Goal: Information Seeking & Learning: Compare options

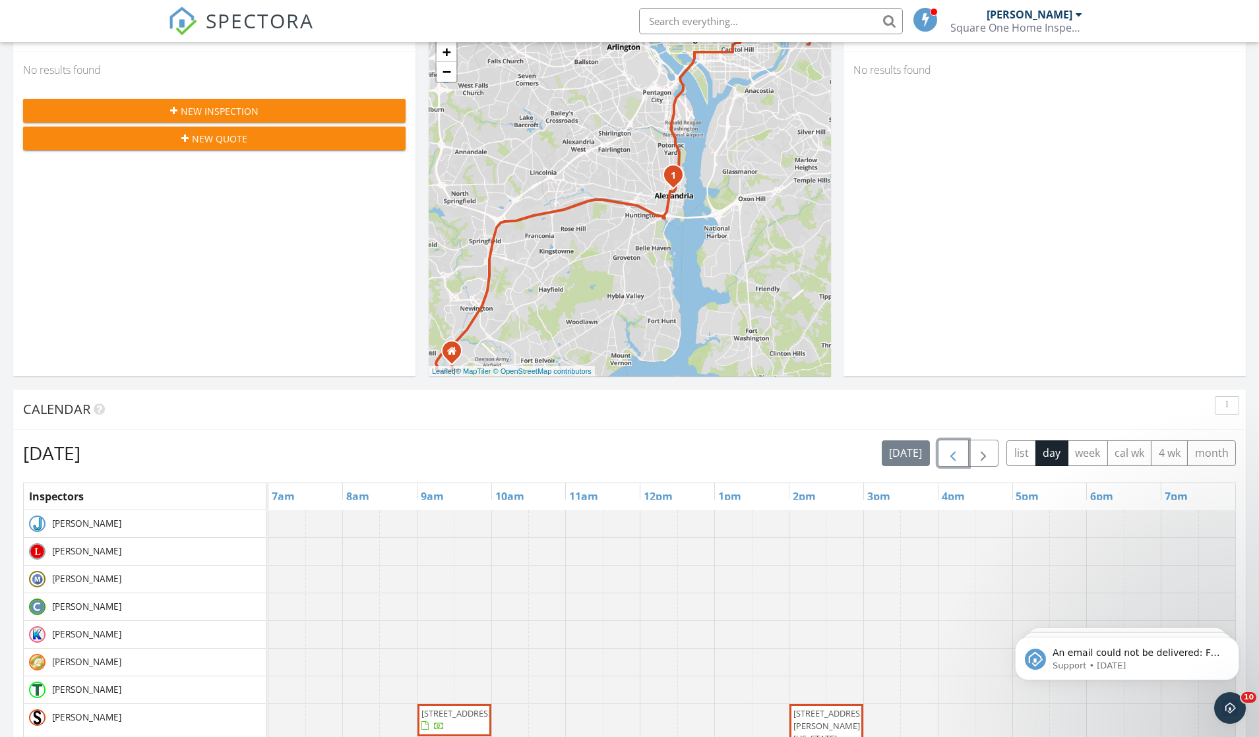
click at [954, 444] on button "button" at bounding box center [953, 453] width 31 height 27
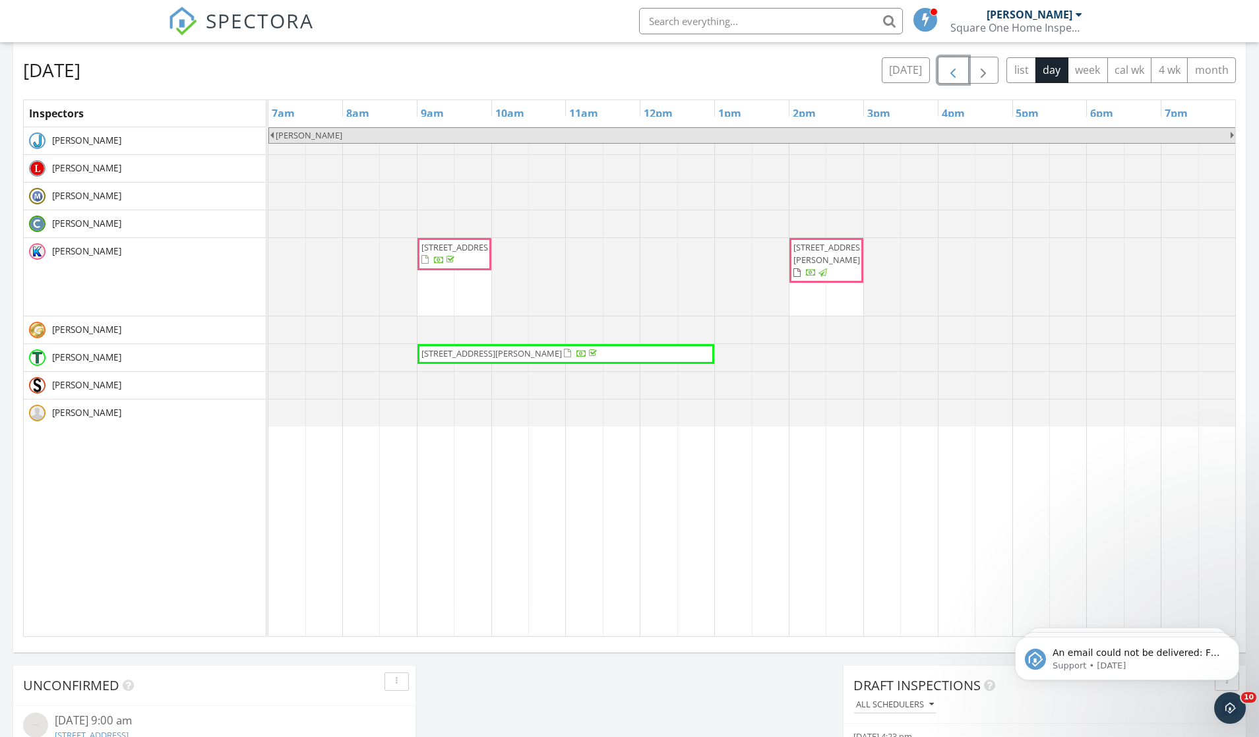
scroll to position [578, 0]
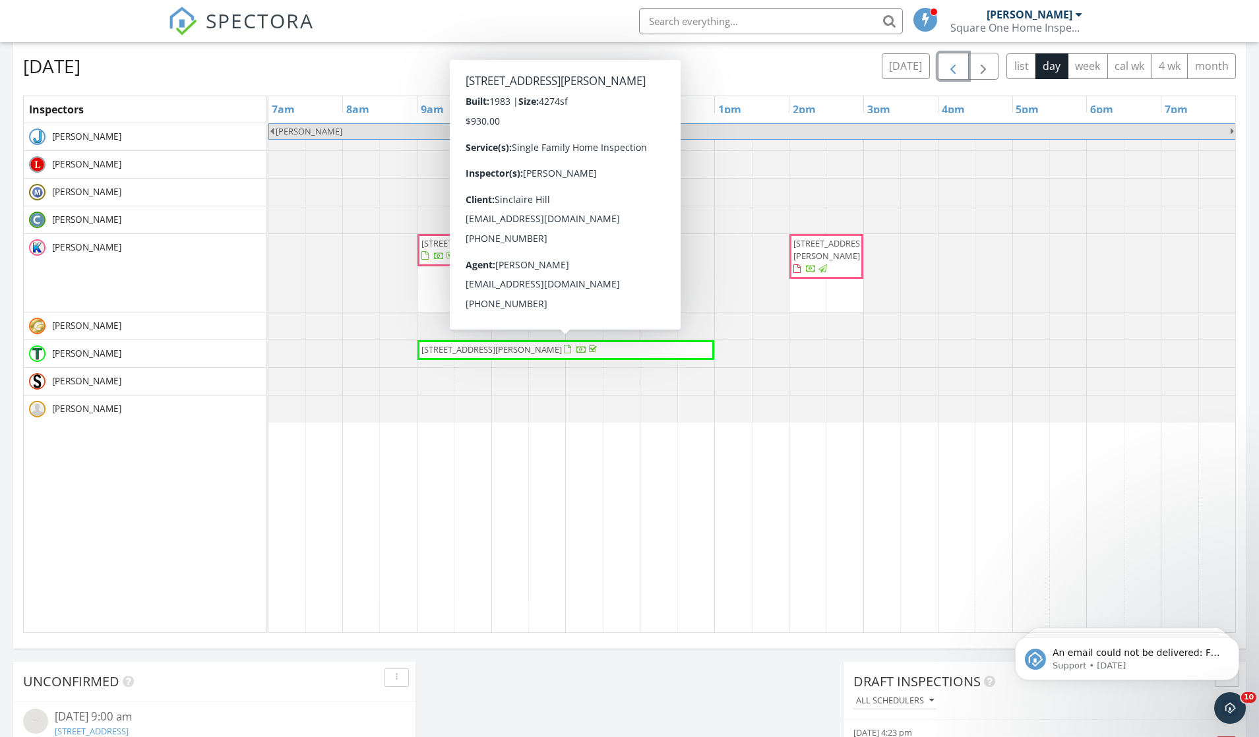
click at [477, 349] on span "7293 Pepper Ln, Clifton 20124" at bounding box center [491, 350] width 140 height 12
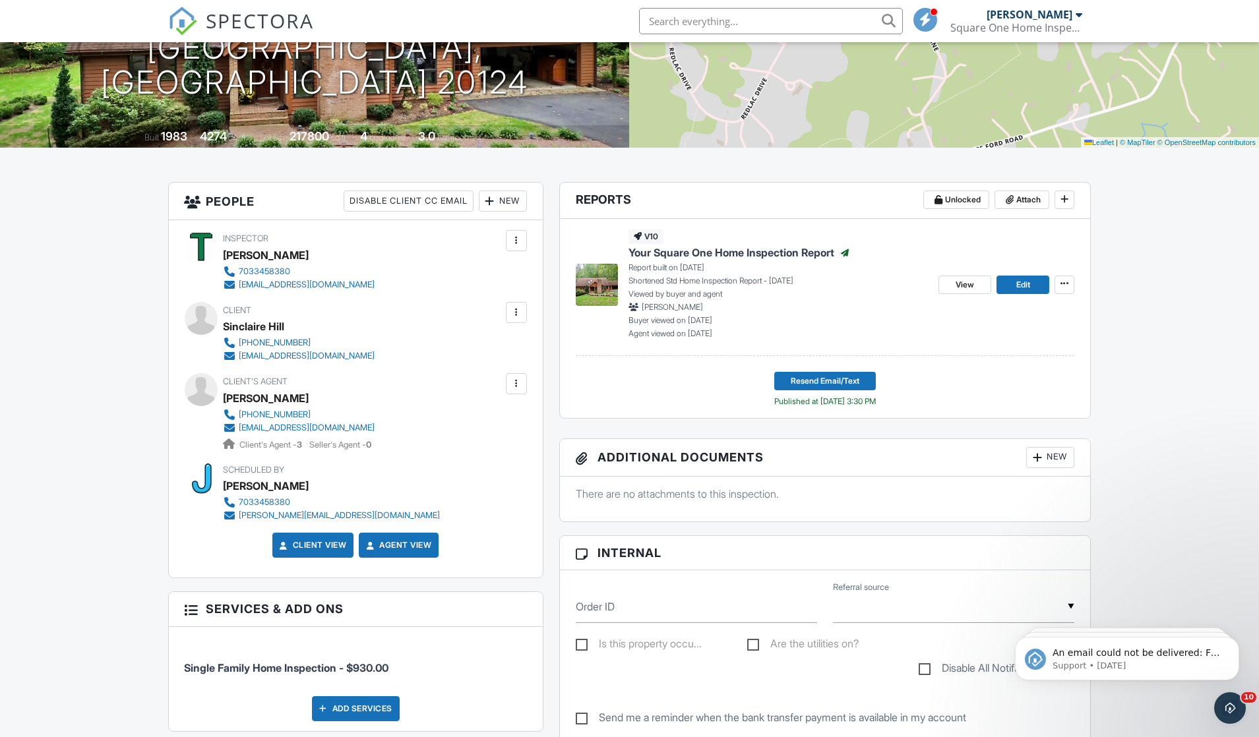
scroll to position [208, 0]
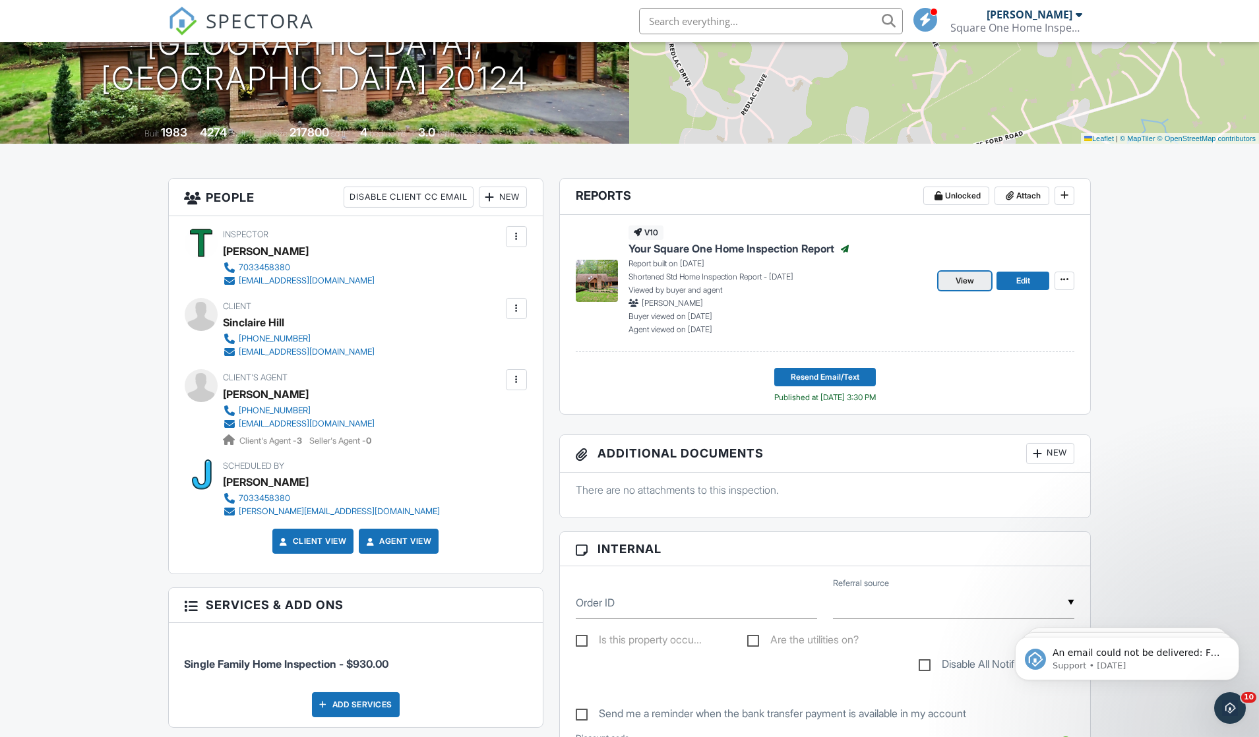
click at [968, 280] on span "View" at bounding box center [964, 280] width 18 height 13
click at [241, 25] on span "SPECTORA" at bounding box center [260, 21] width 108 height 28
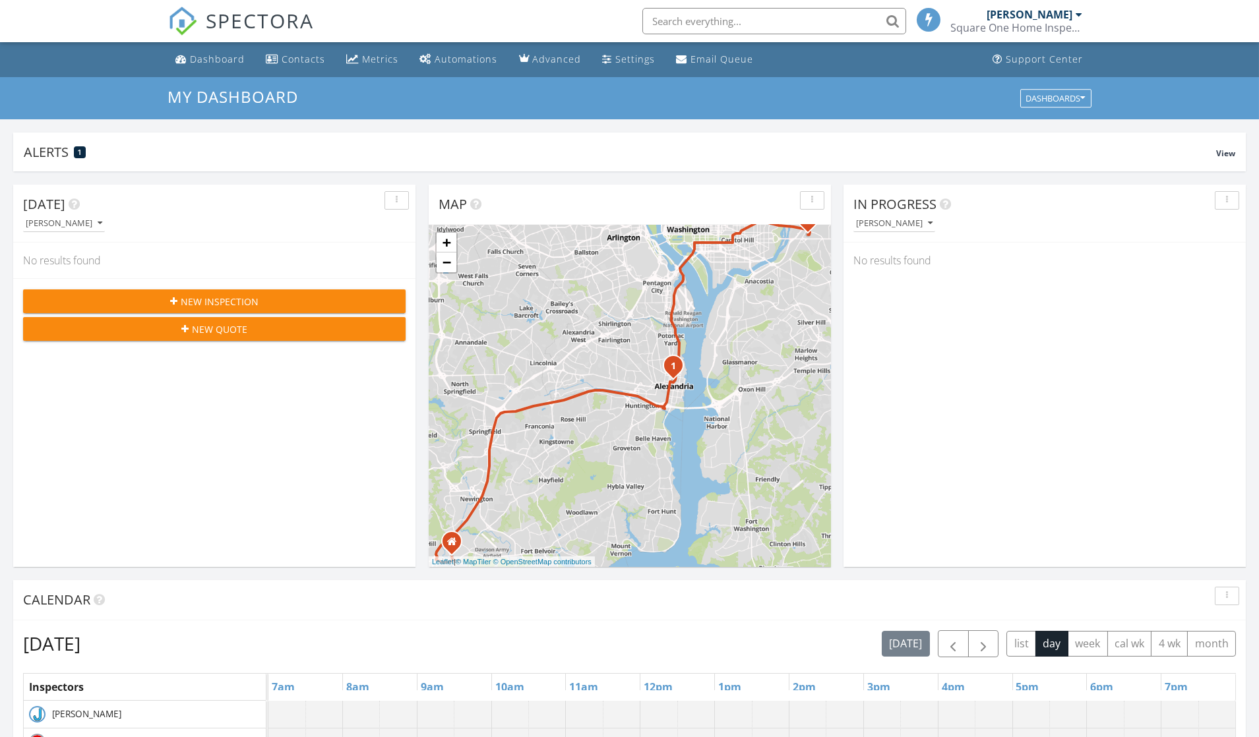
click at [1043, 33] on div "Square One Home Inspections" at bounding box center [1017, 27] width 132 height 13
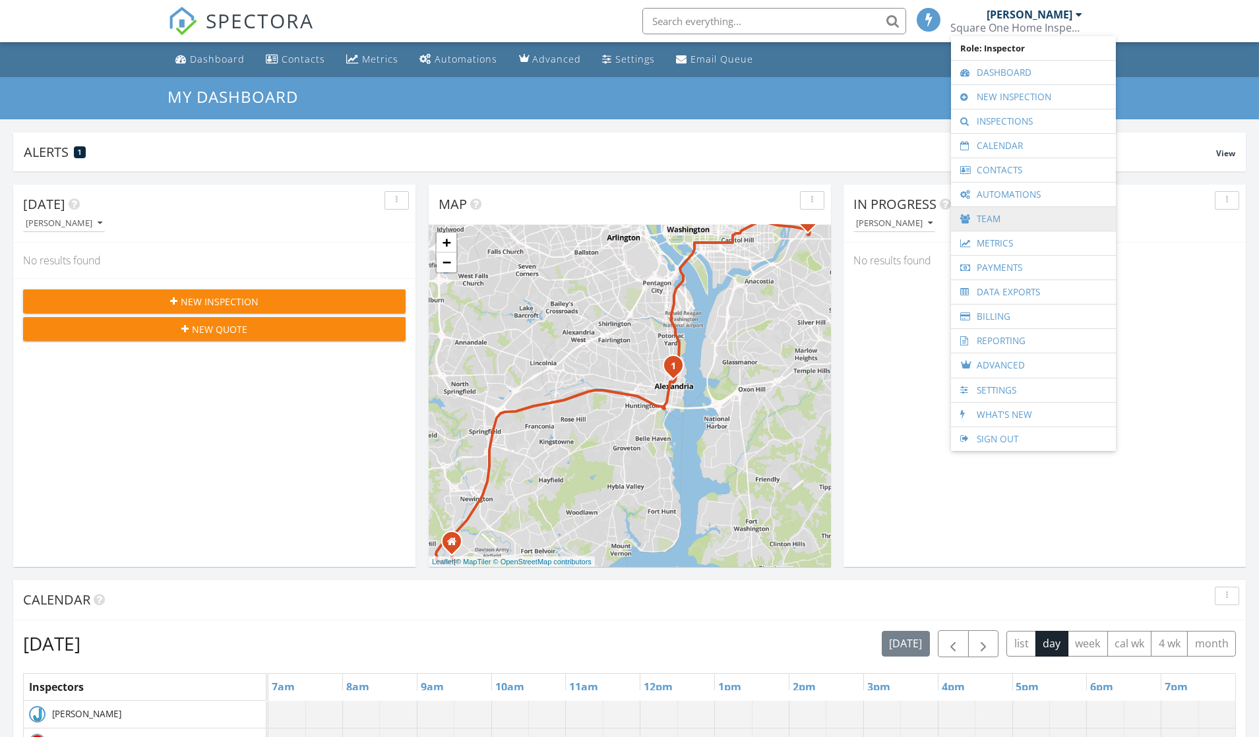
click at [991, 216] on link "Team" at bounding box center [1033, 219] width 152 height 24
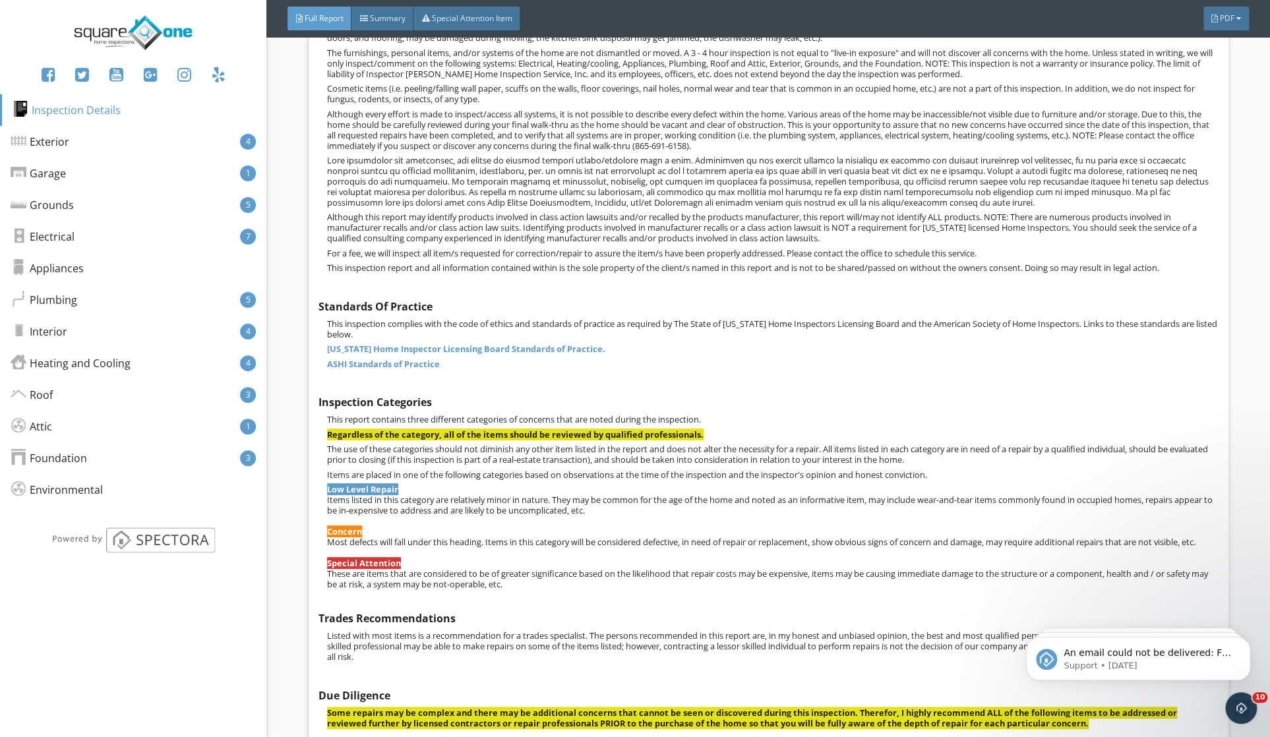
scroll to position [426, 0]
click at [159, 150] on div "Exterior 4" at bounding box center [133, 142] width 266 height 32
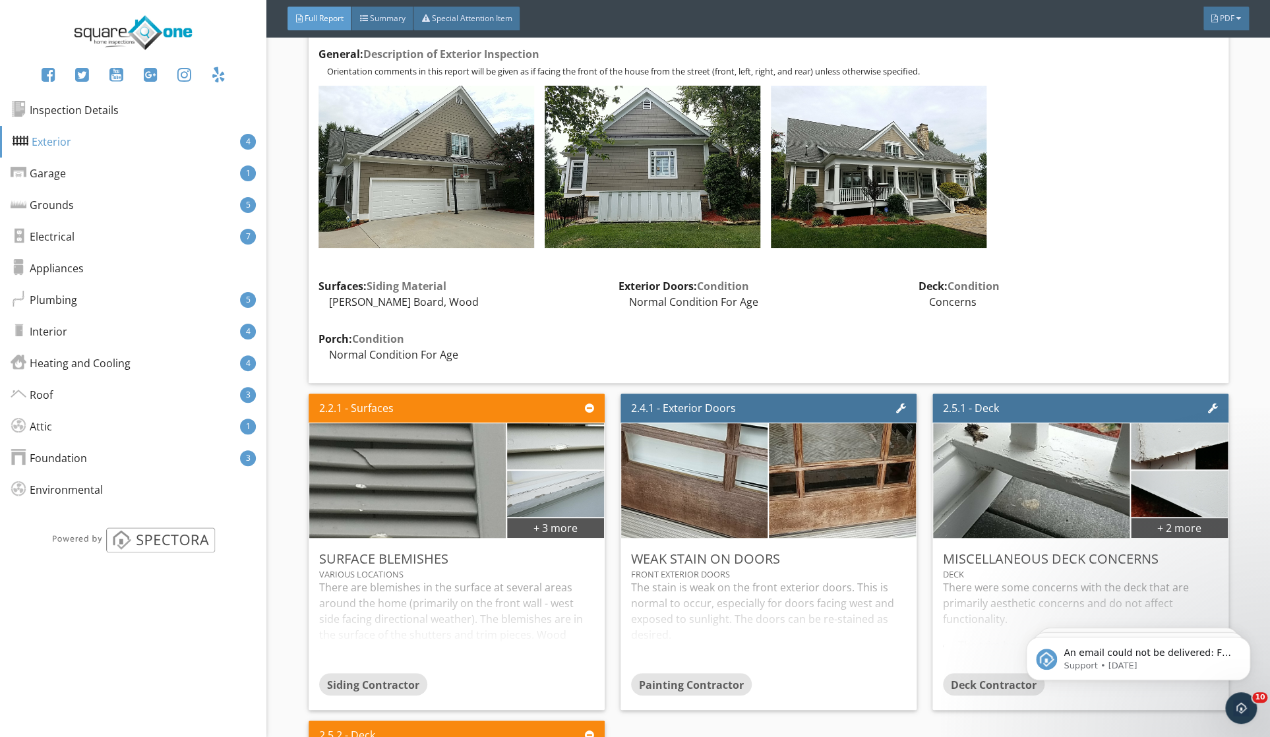
scroll to position [1348, 0]
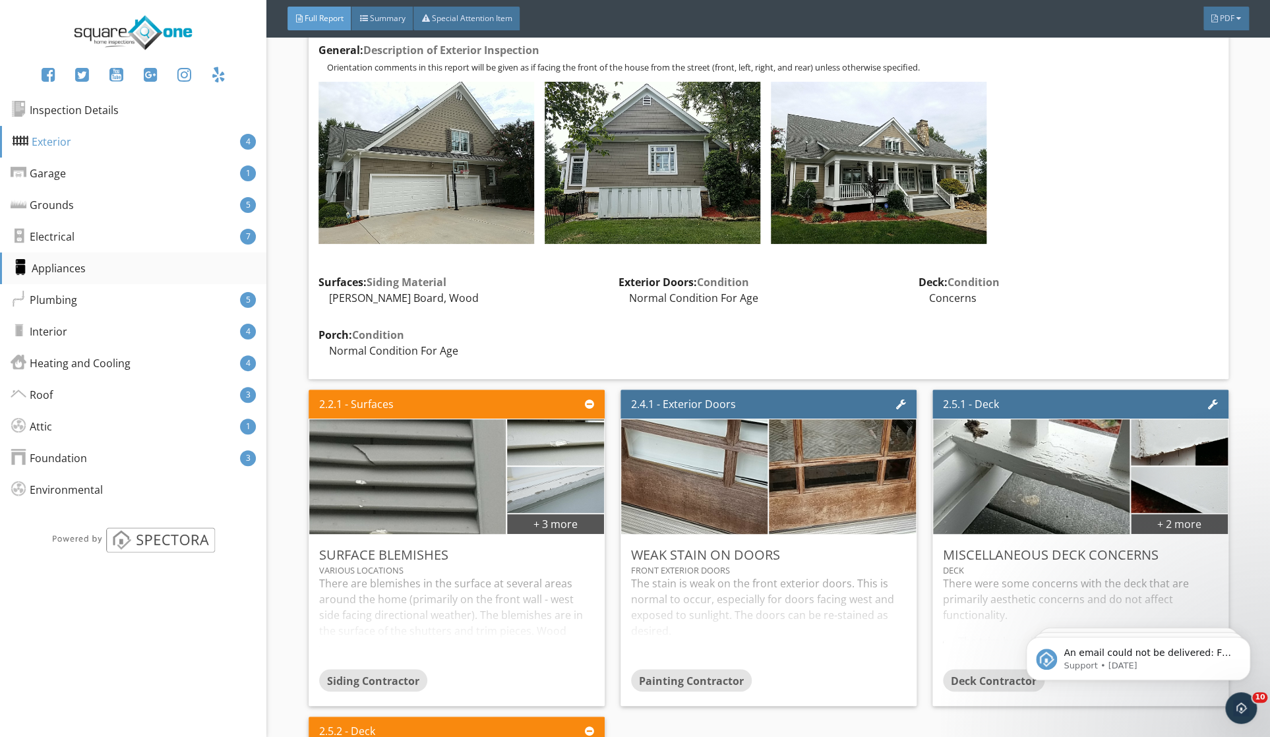
click at [77, 274] on div "Appliances" at bounding box center [49, 268] width 73 height 16
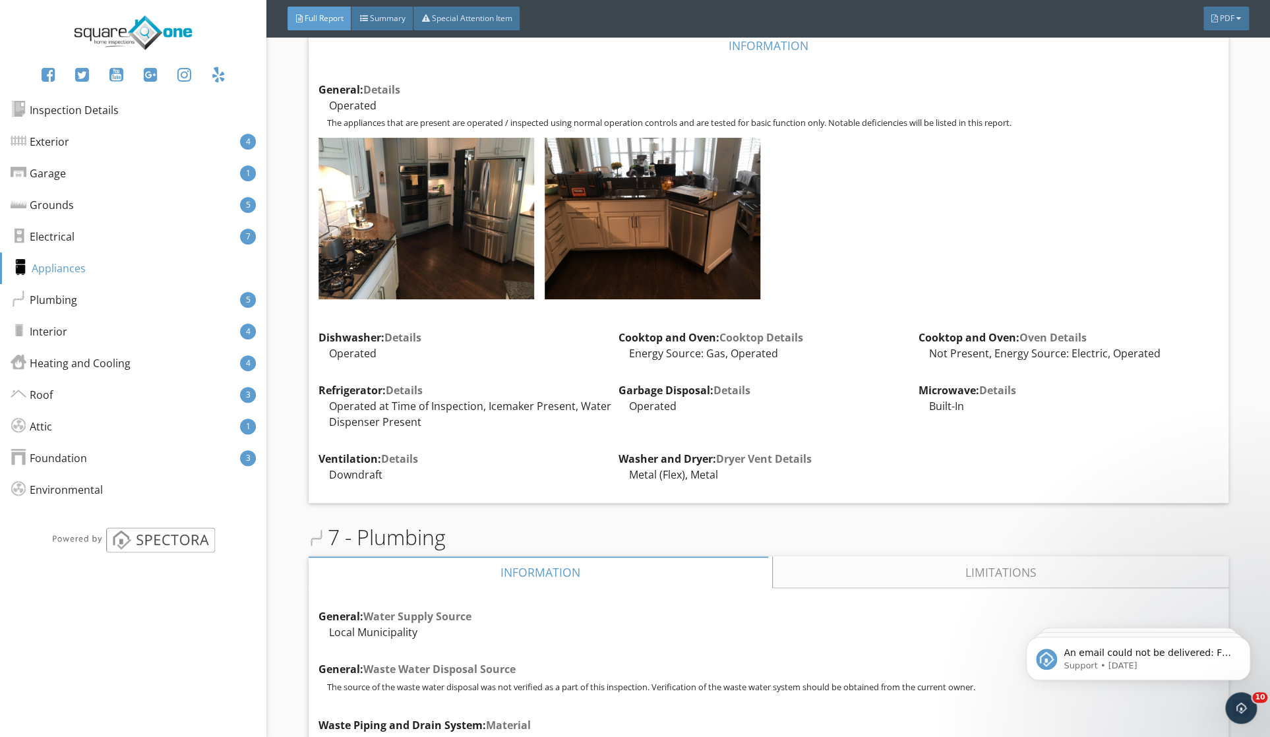
scroll to position [6026, 0]
click at [118, 299] on div "Plumbing 5" at bounding box center [133, 300] width 266 height 32
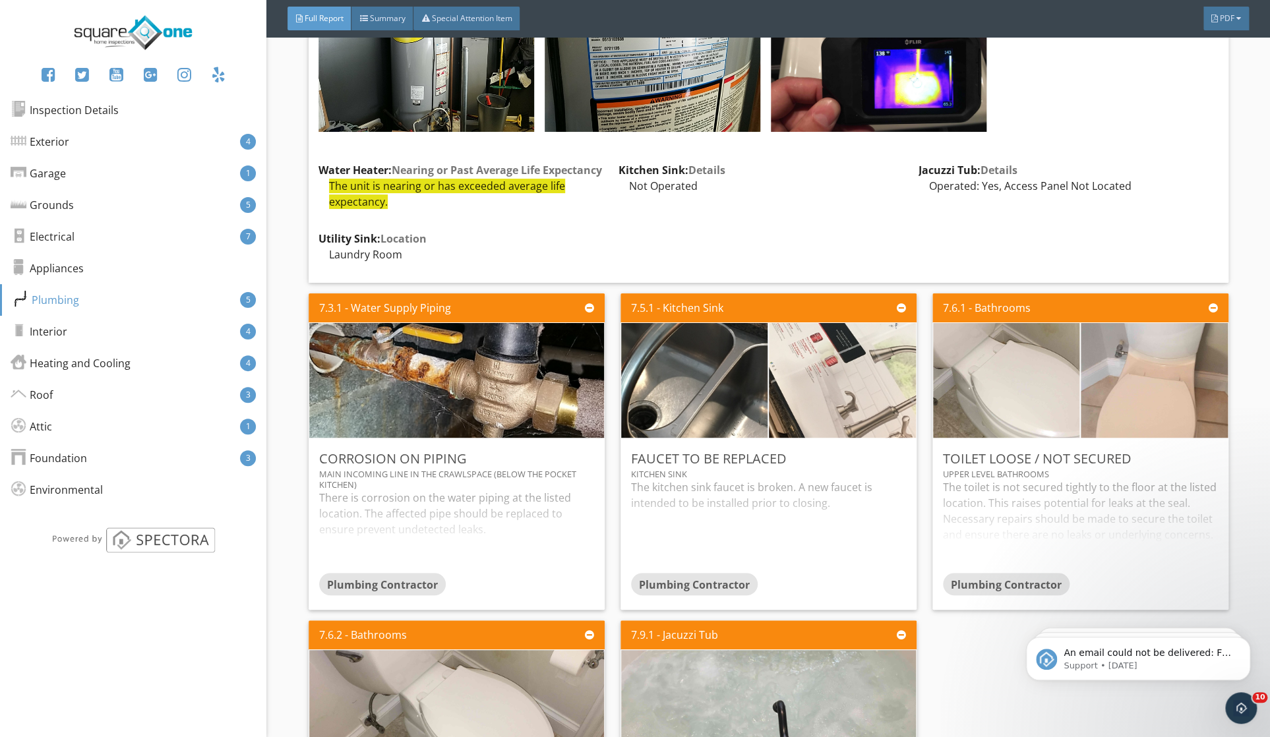
scroll to position [7501, 0]
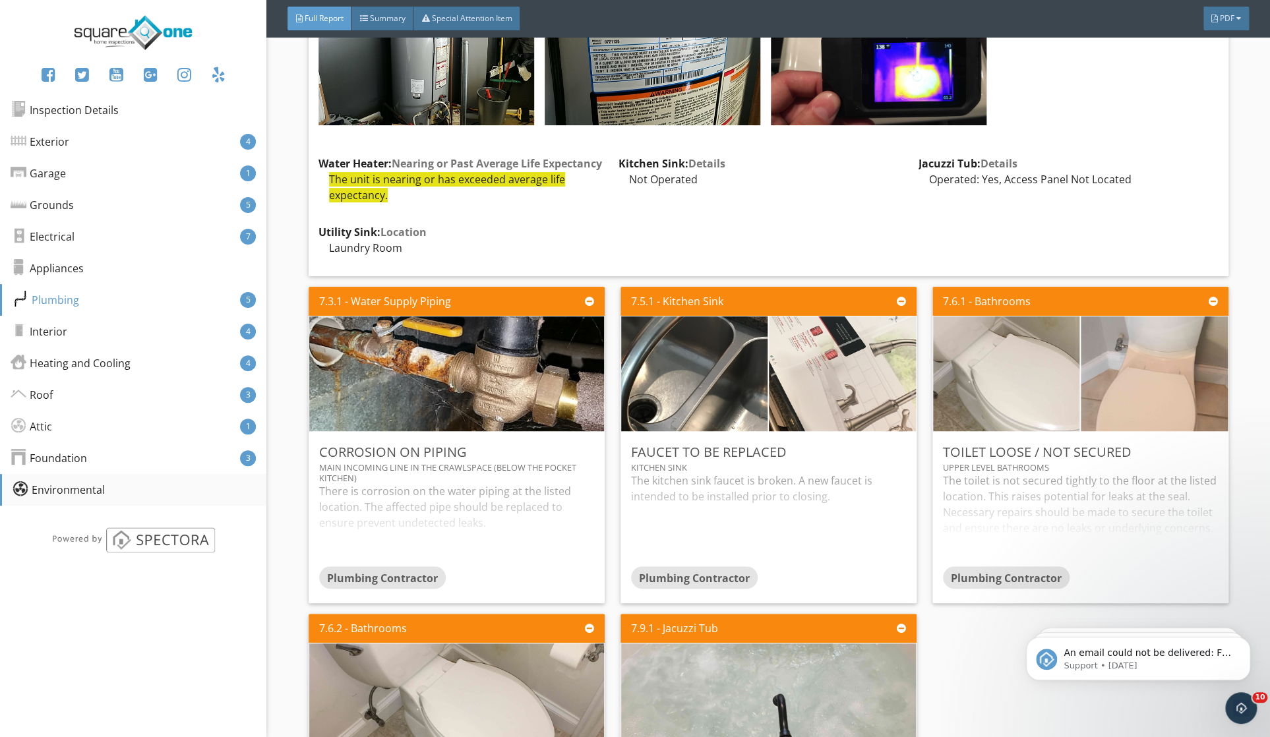
click at [86, 502] on div "Environmental" at bounding box center [133, 490] width 266 height 32
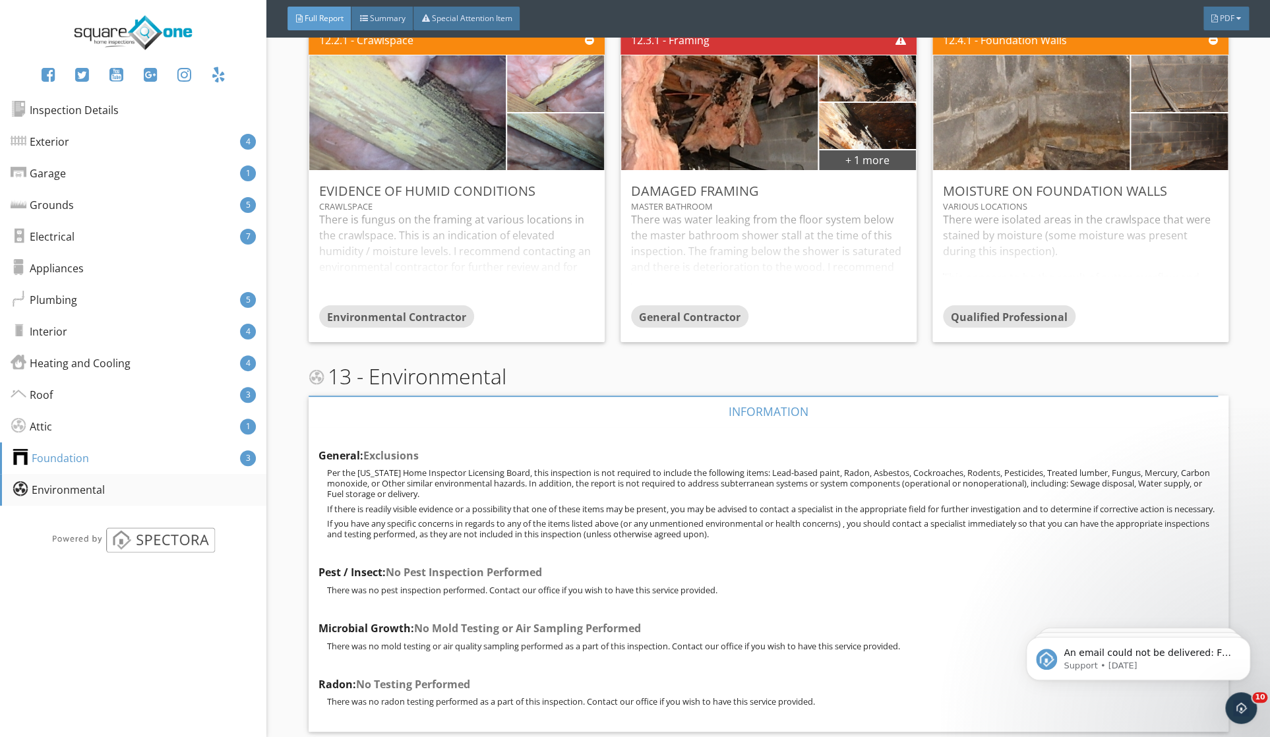
scroll to position [15145, 0]
click at [103, 454] on div "Foundation 3" at bounding box center [133, 458] width 266 height 32
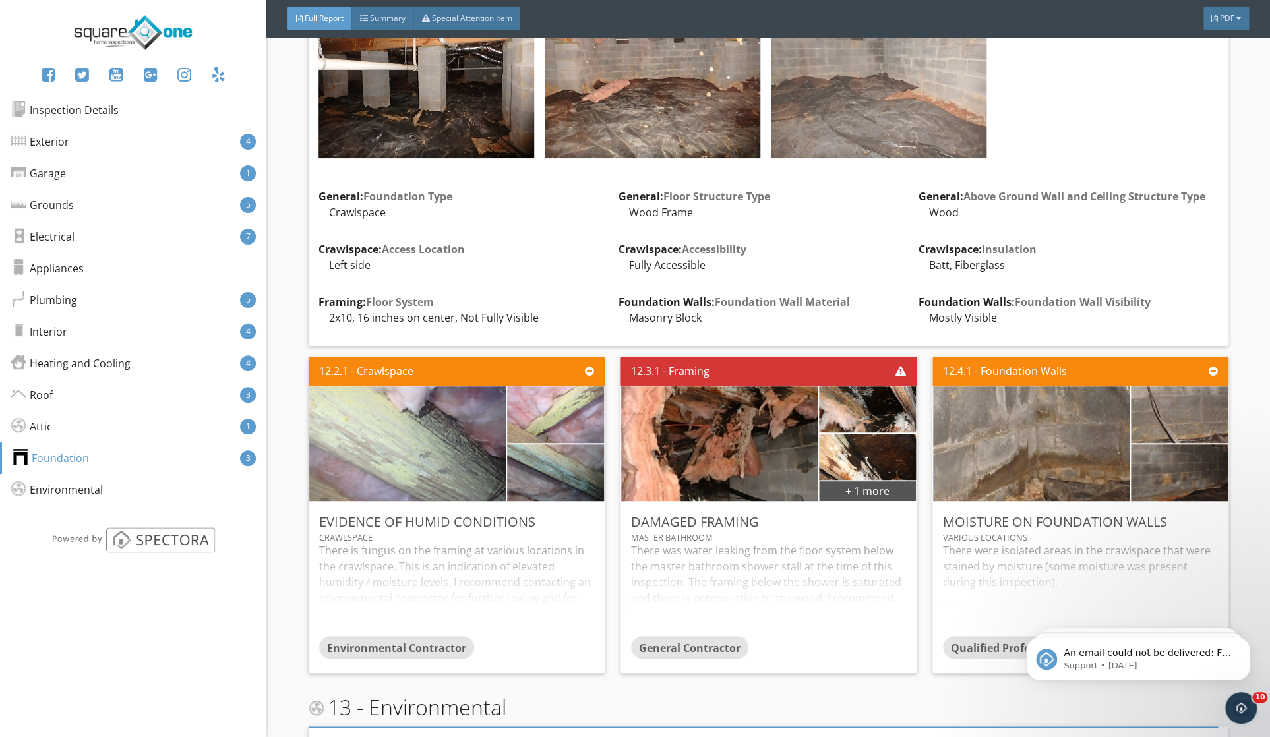
scroll to position [14813, 0]
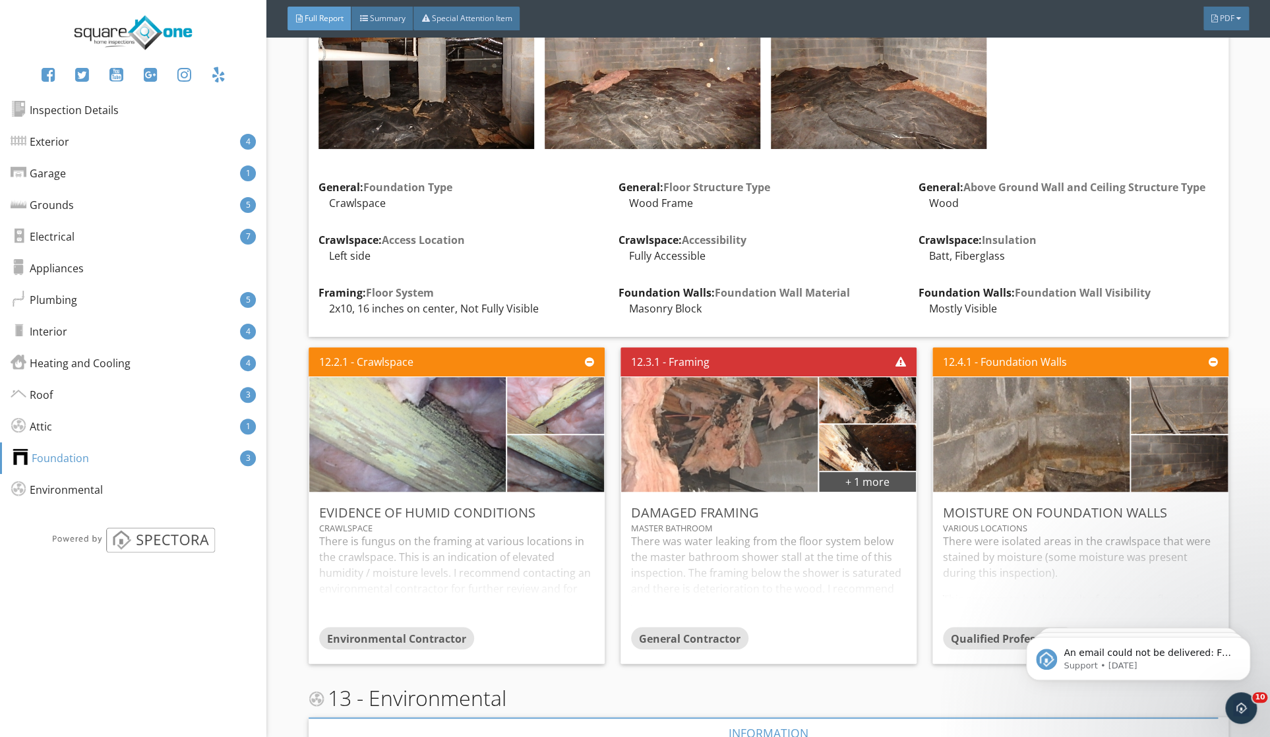
click at [760, 417] on img at bounding box center [719, 434] width 382 height 287
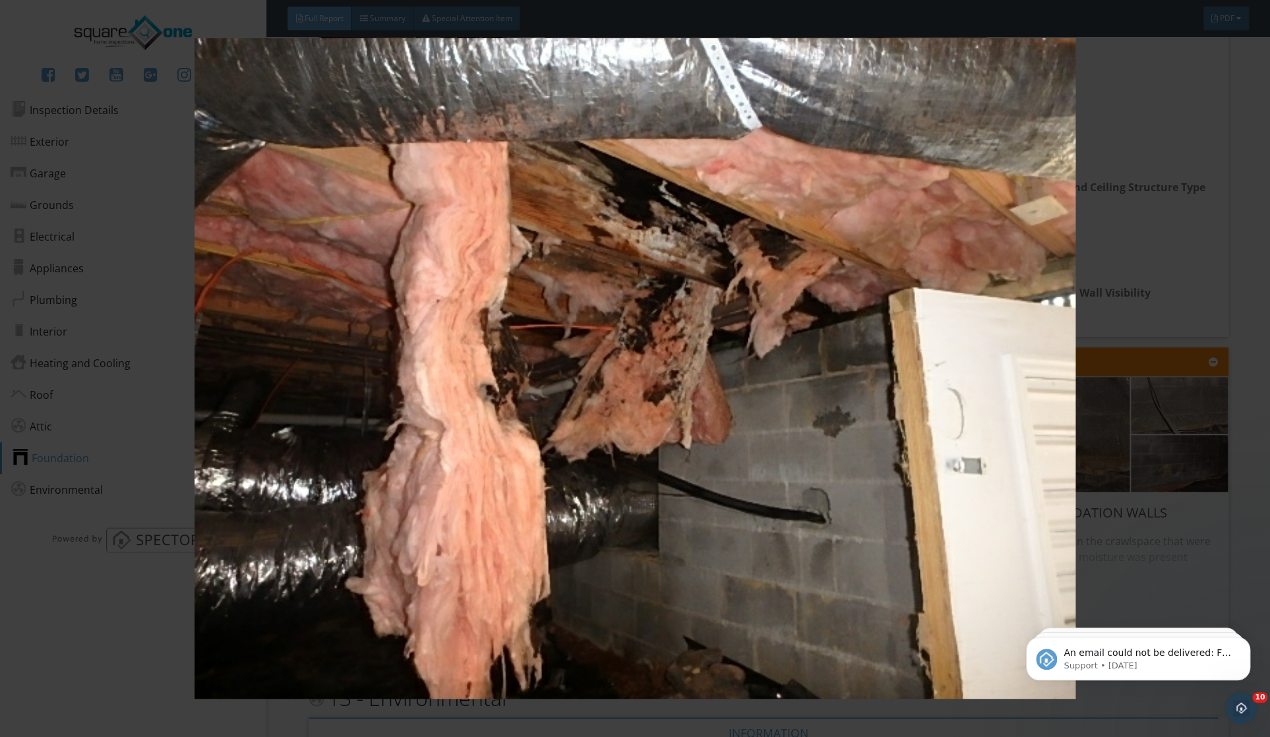
click at [1101, 352] on img at bounding box center [635, 368] width 1166 height 660
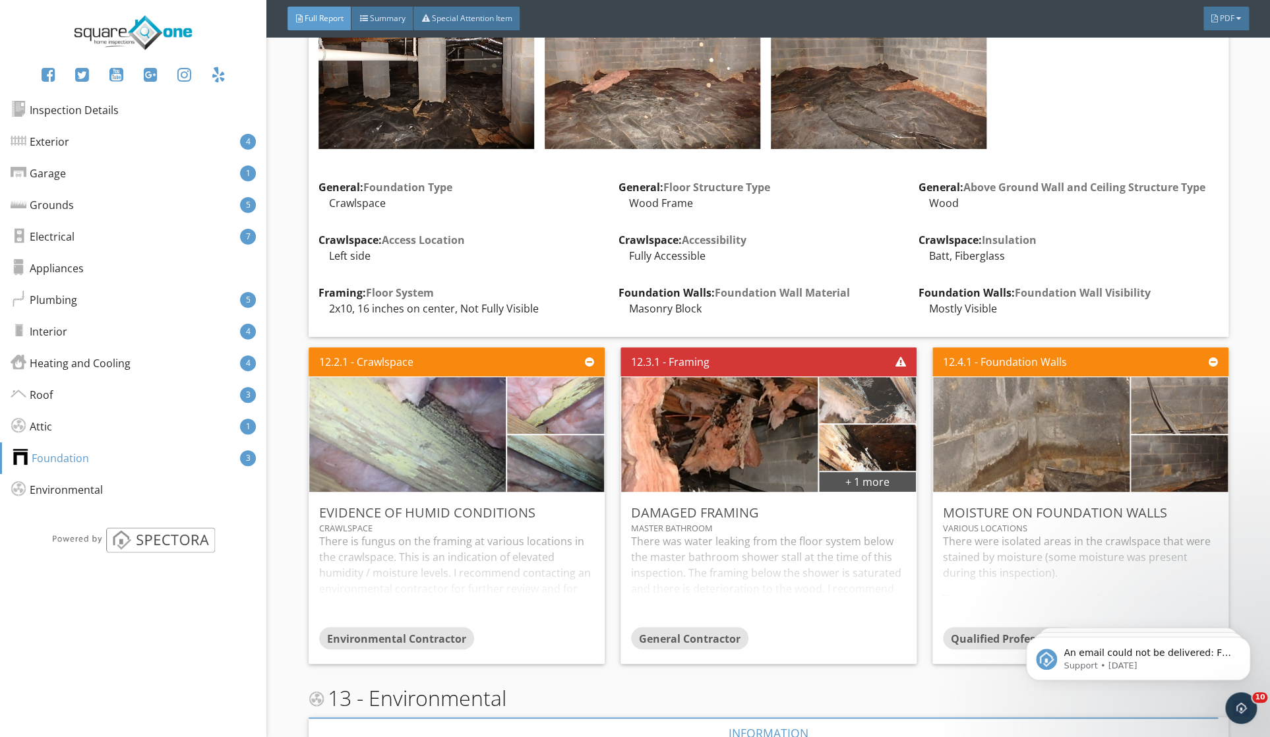
click at [841, 384] on img at bounding box center [867, 399] width 154 height 115
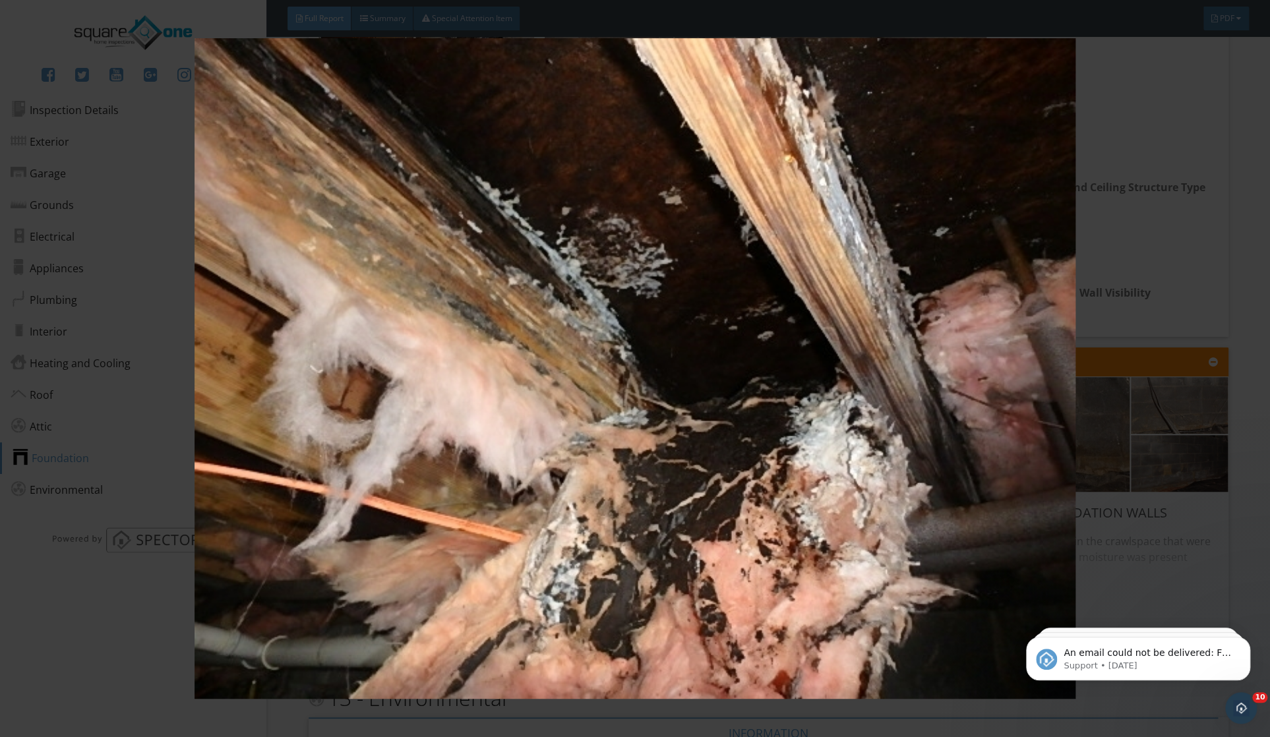
click at [1127, 378] on img at bounding box center [635, 368] width 1166 height 660
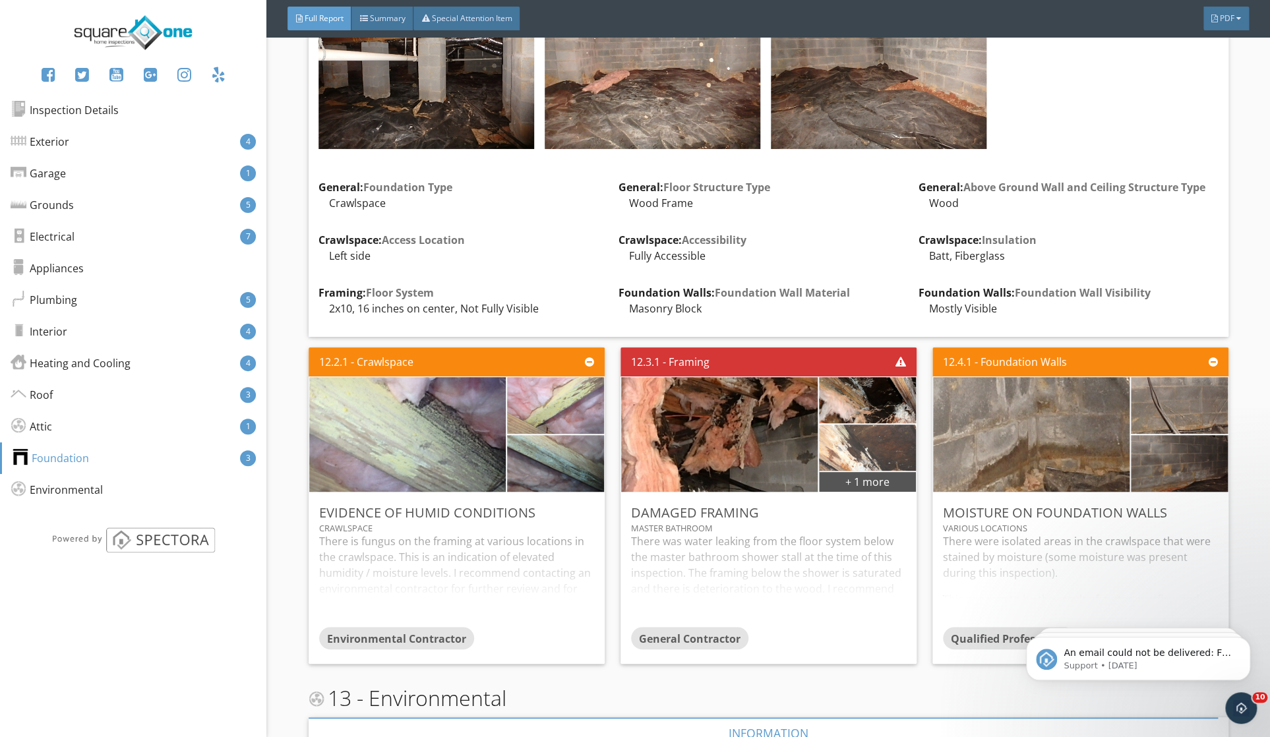
click at [868, 451] on img at bounding box center [867, 447] width 154 height 115
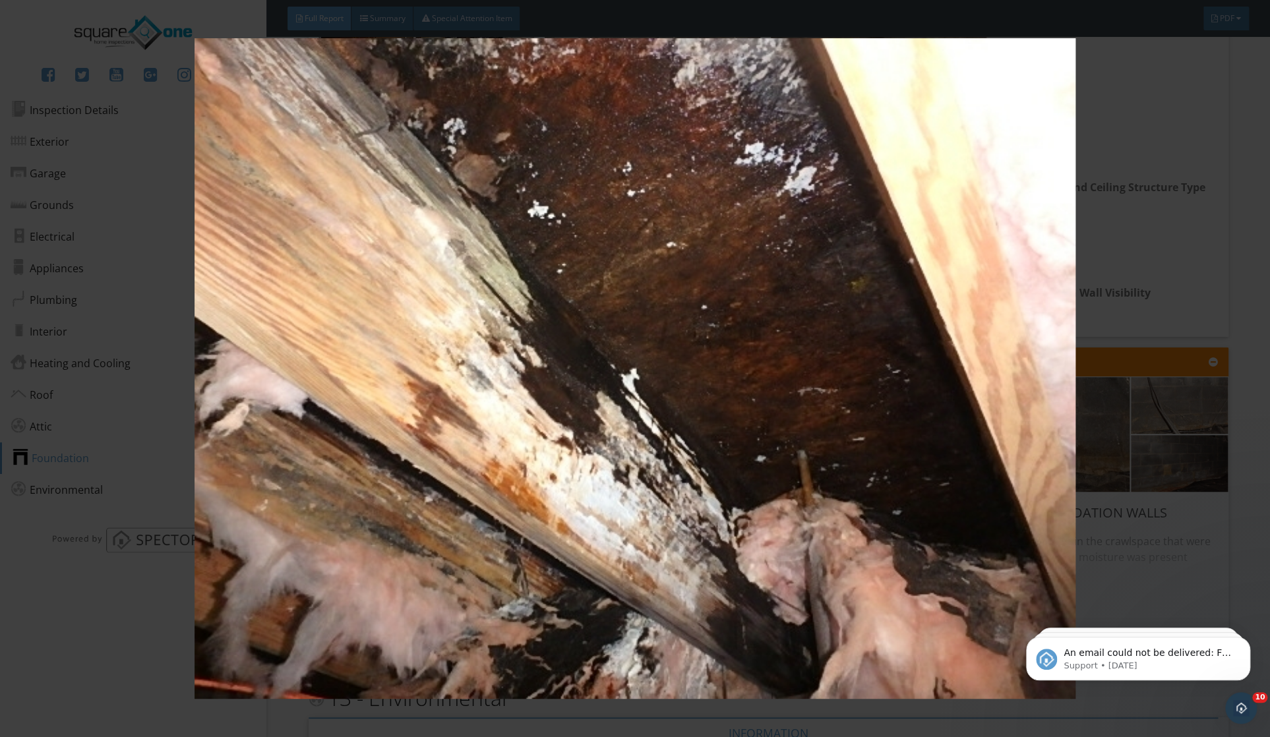
click at [1097, 462] on img at bounding box center [635, 368] width 1166 height 660
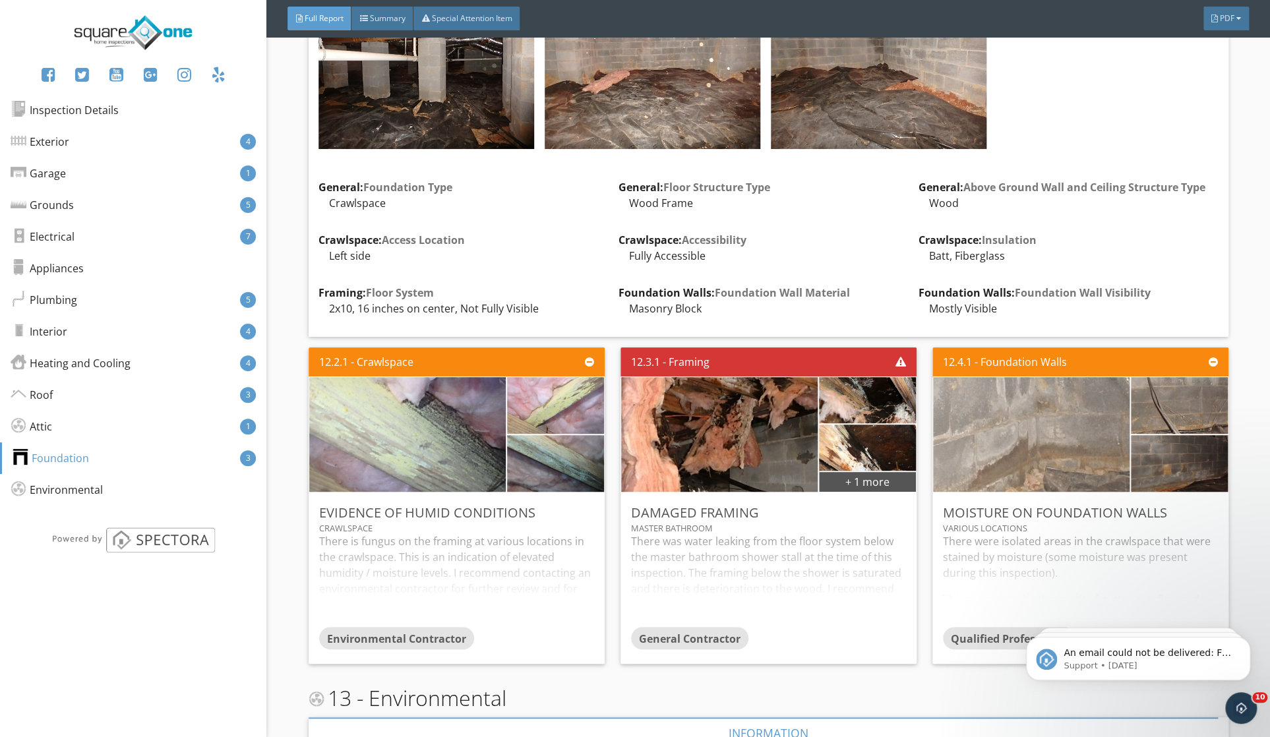
click at [1033, 429] on img at bounding box center [1031, 434] width 382 height 287
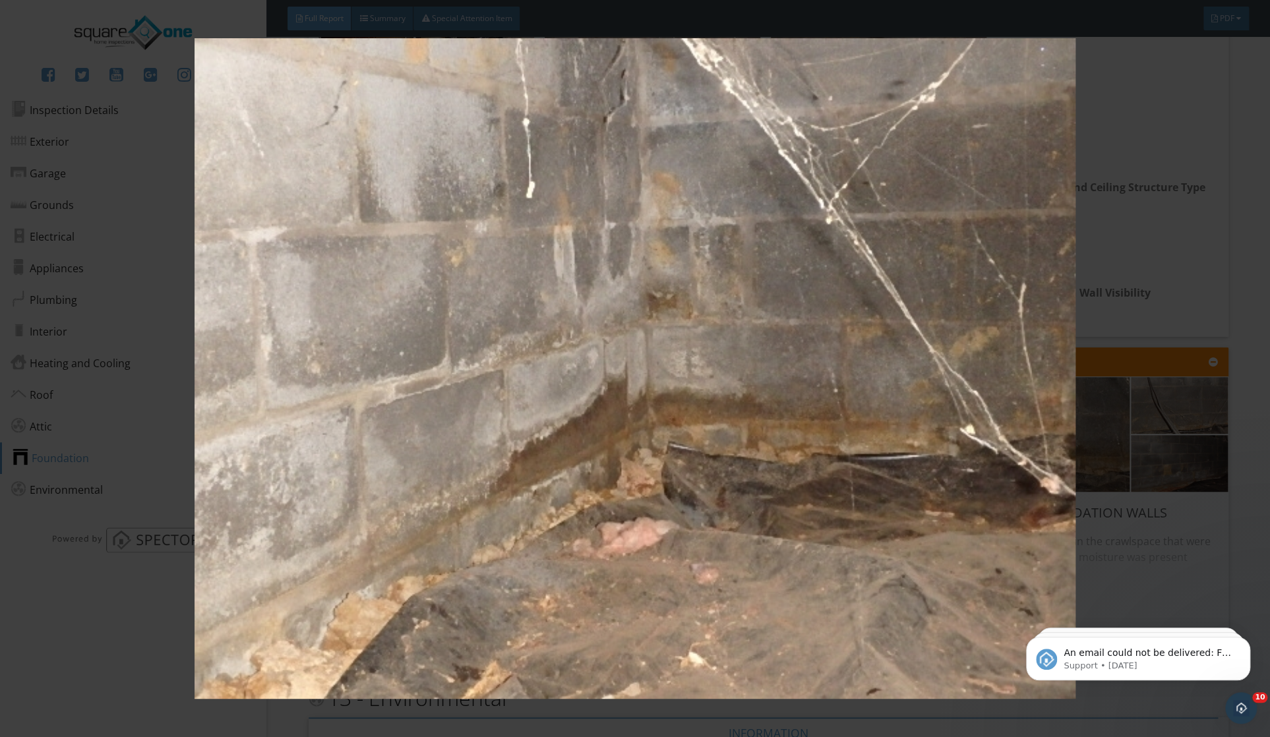
click at [1132, 324] on img at bounding box center [635, 368] width 1166 height 660
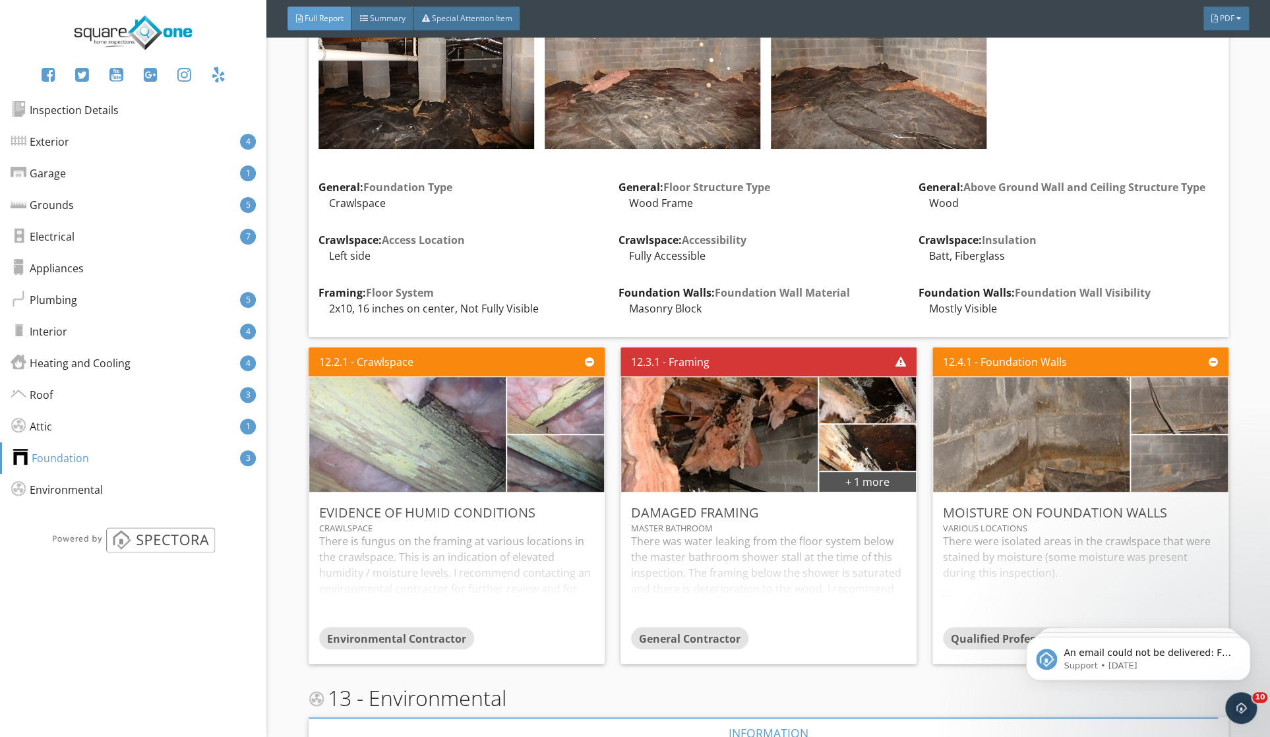
click at [1159, 452] on img at bounding box center [1179, 463] width 189 height 142
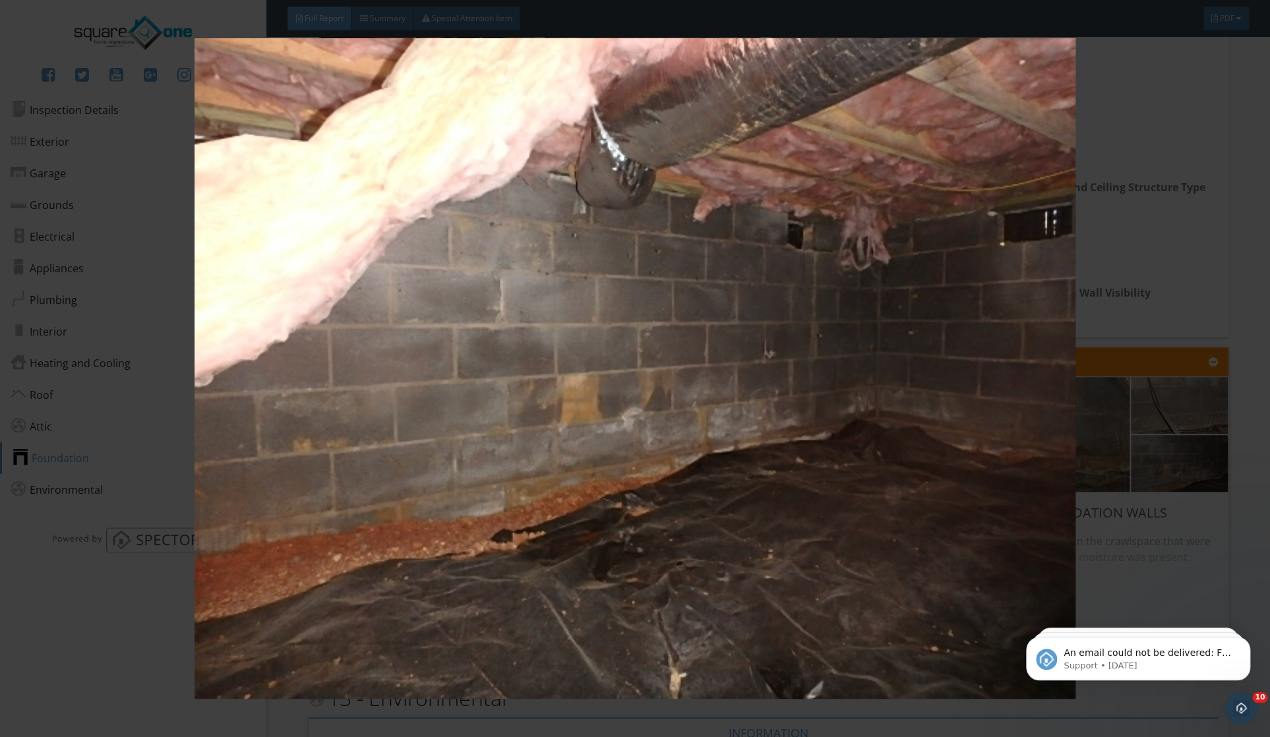
click at [1134, 228] on img at bounding box center [635, 368] width 1166 height 660
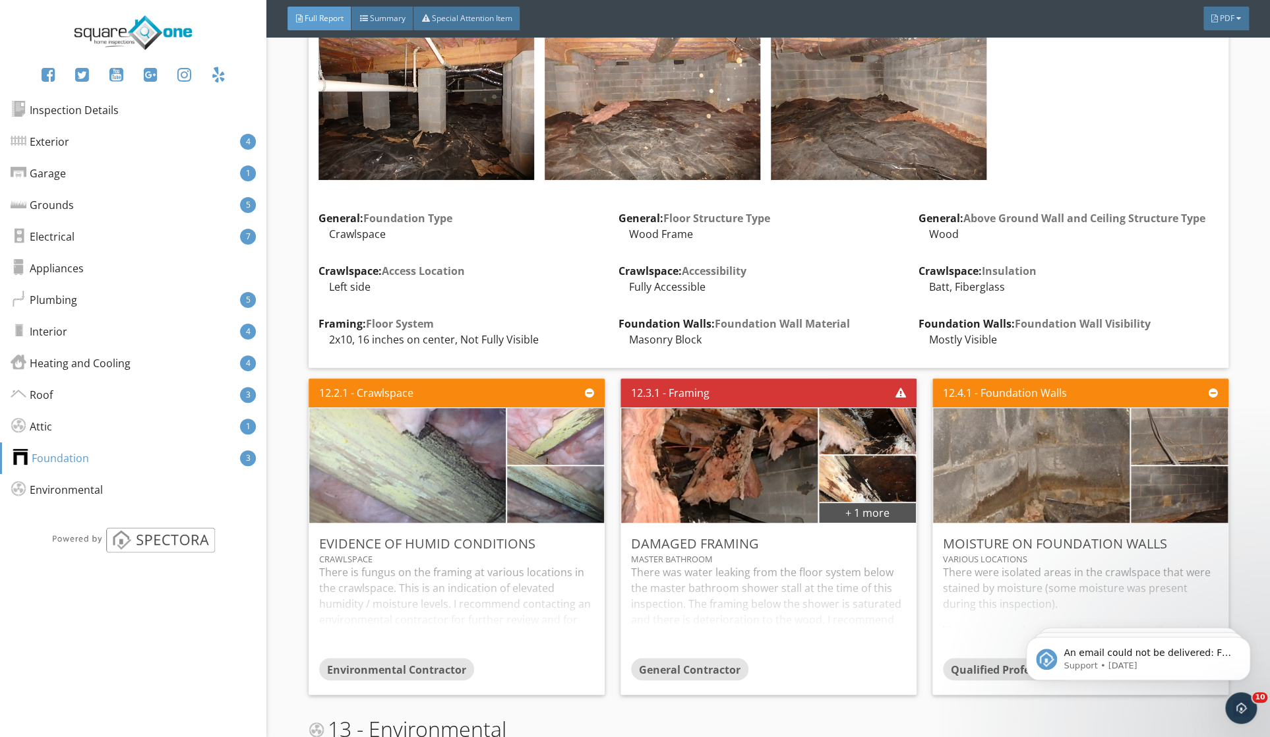
scroll to position [14774, 0]
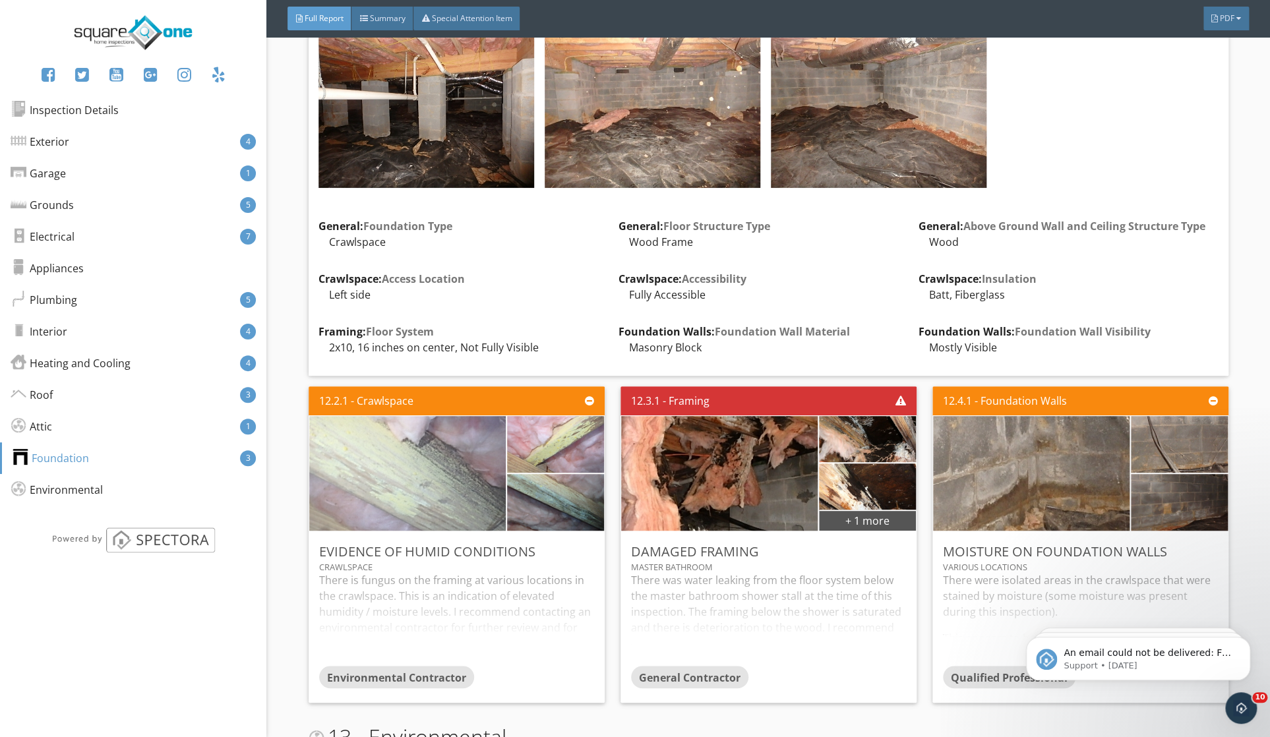
click at [464, 453] on img at bounding box center [407, 473] width 382 height 287
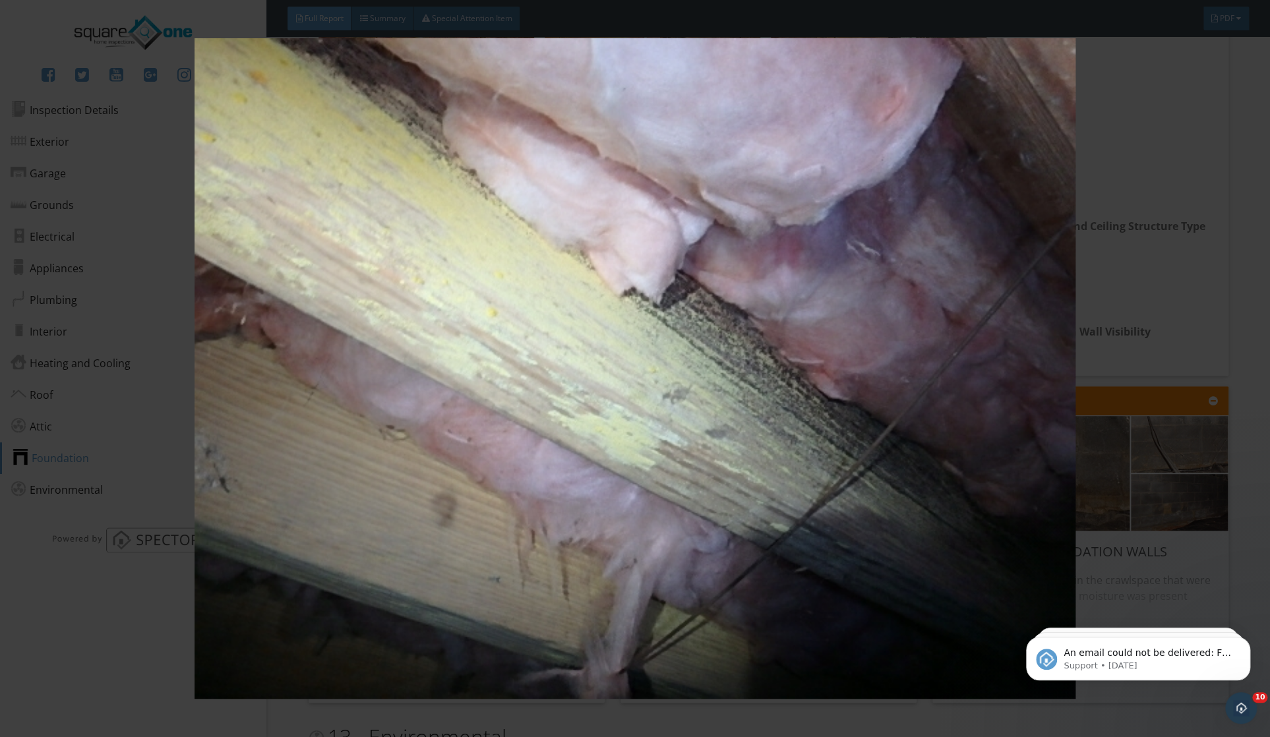
click at [1125, 394] on img at bounding box center [635, 368] width 1166 height 660
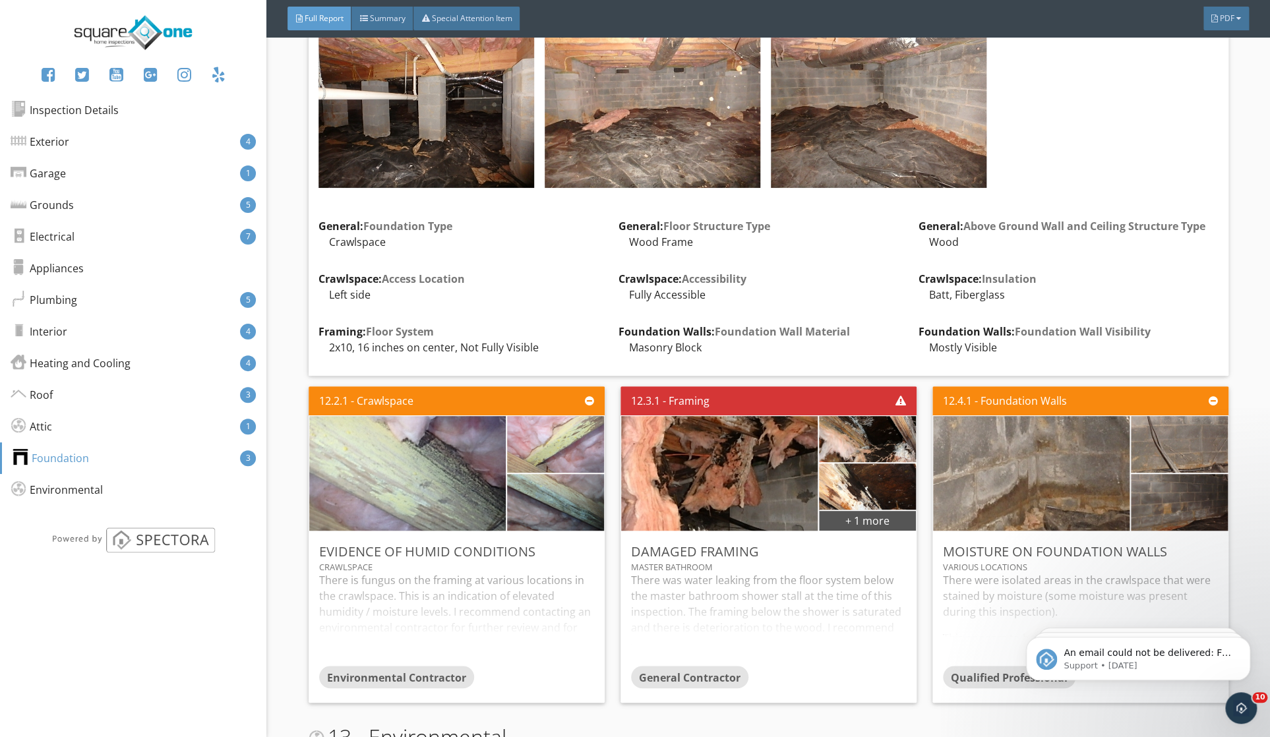
click at [496, 597] on div "There is fungus on the framing at various locations in the crawlspace. This is …" at bounding box center [456, 619] width 275 height 94
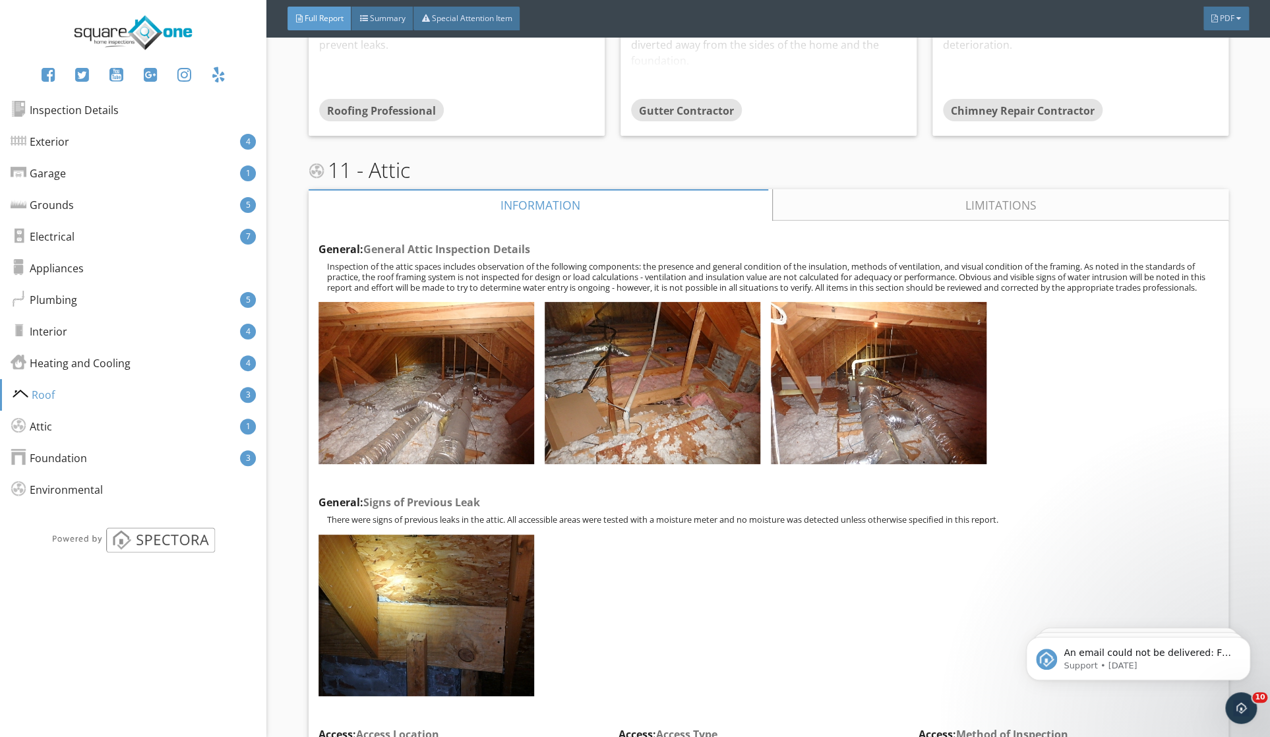
scroll to position [13348, 0]
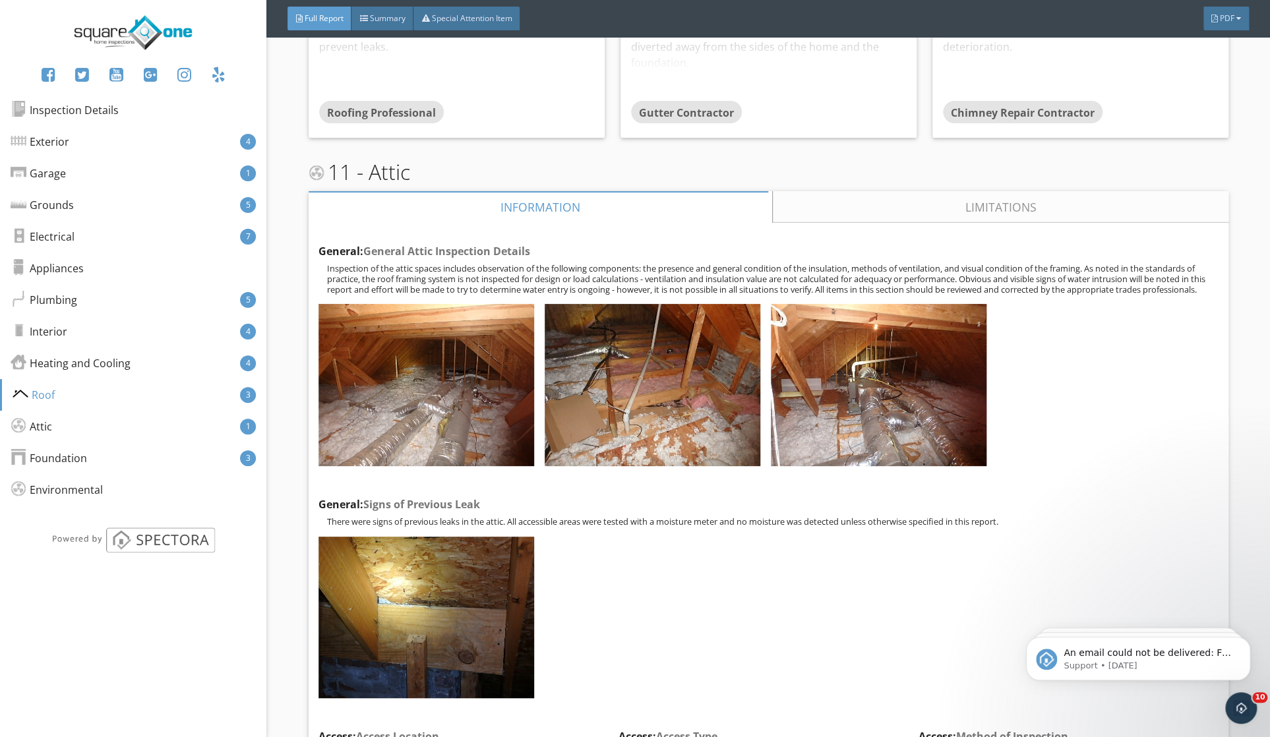
click at [970, 191] on link "Limitations" at bounding box center [1000, 207] width 455 height 32
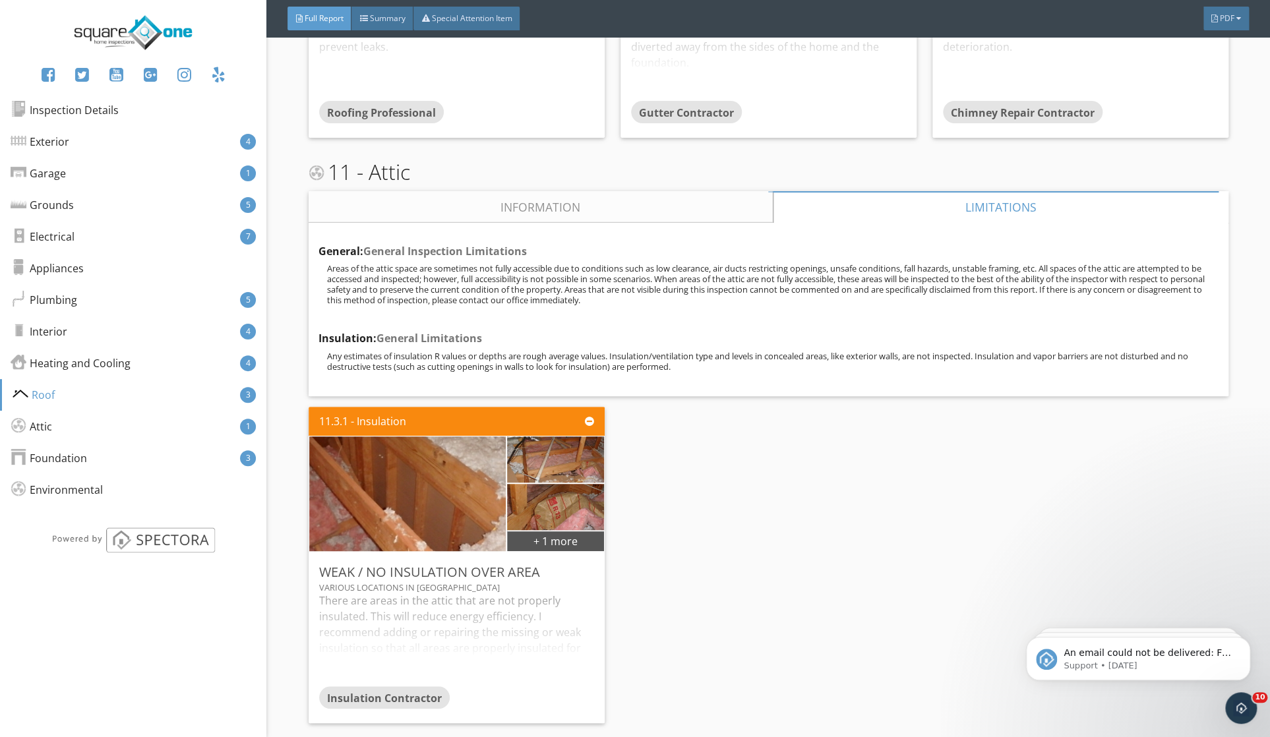
click at [568, 191] on link "Information" at bounding box center [541, 207] width 464 height 32
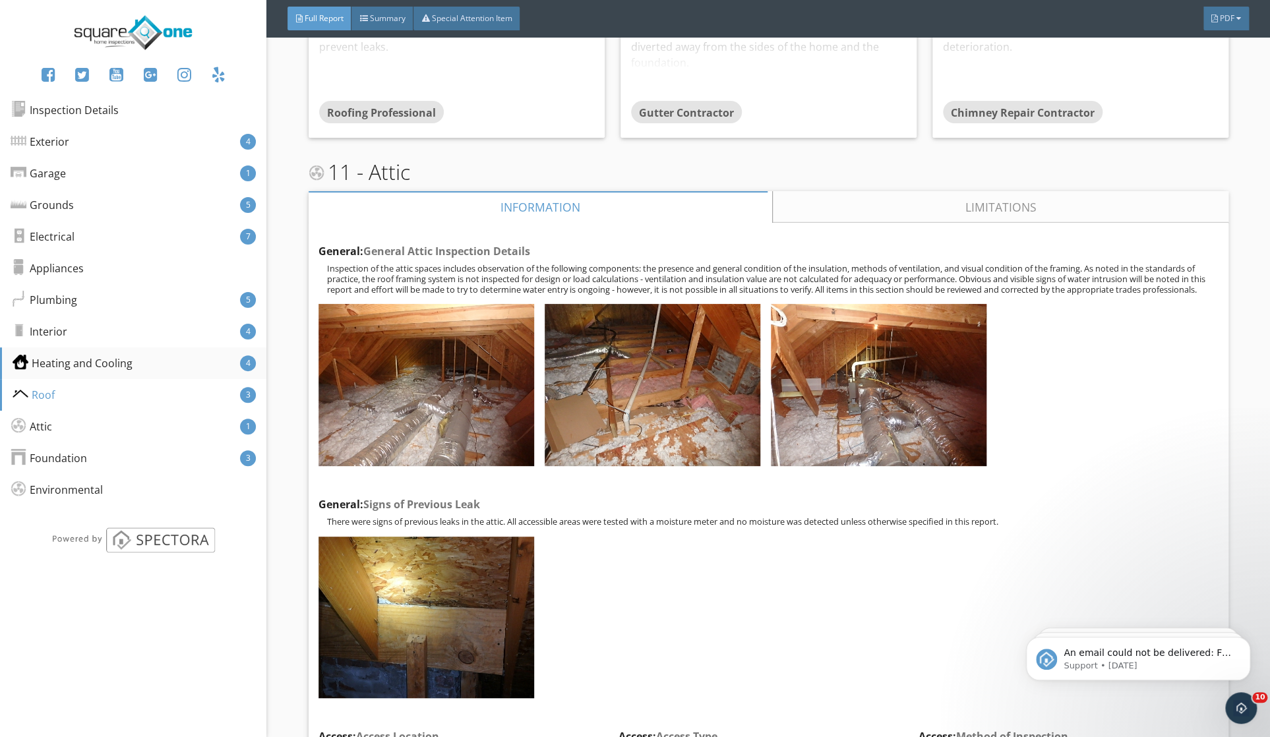
click at [91, 371] on div "Heating and Cooling" at bounding box center [73, 363] width 120 height 16
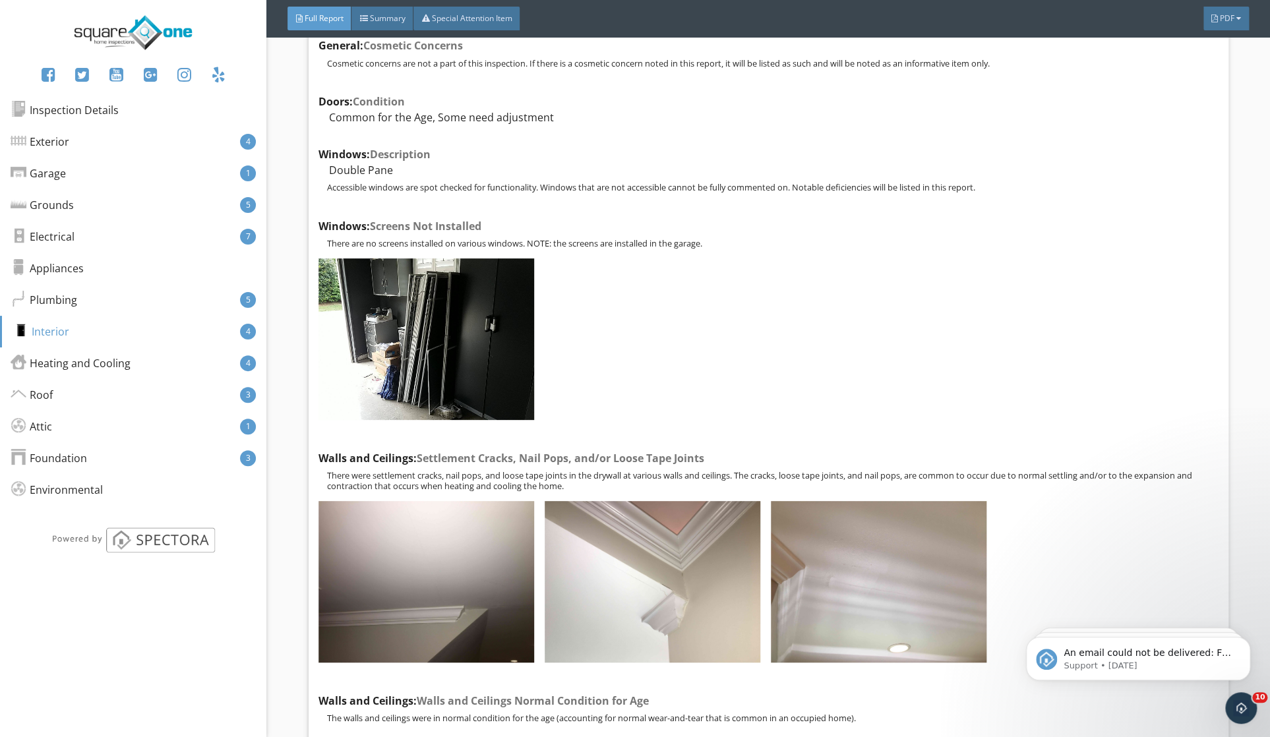
scroll to position [8498, 0]
click at [84, 336] on div "Interior 4" at bounding box center [133, 332] width 266 height 32
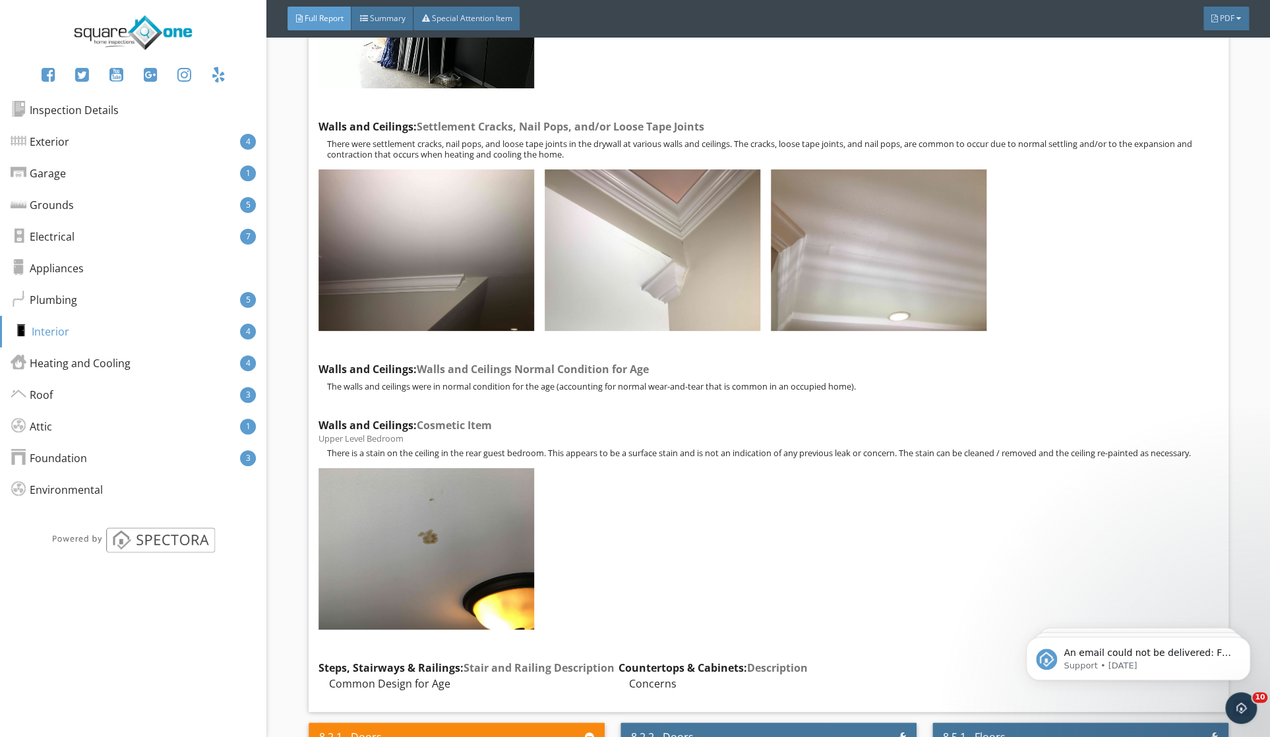
scroll to position [8839, 0]
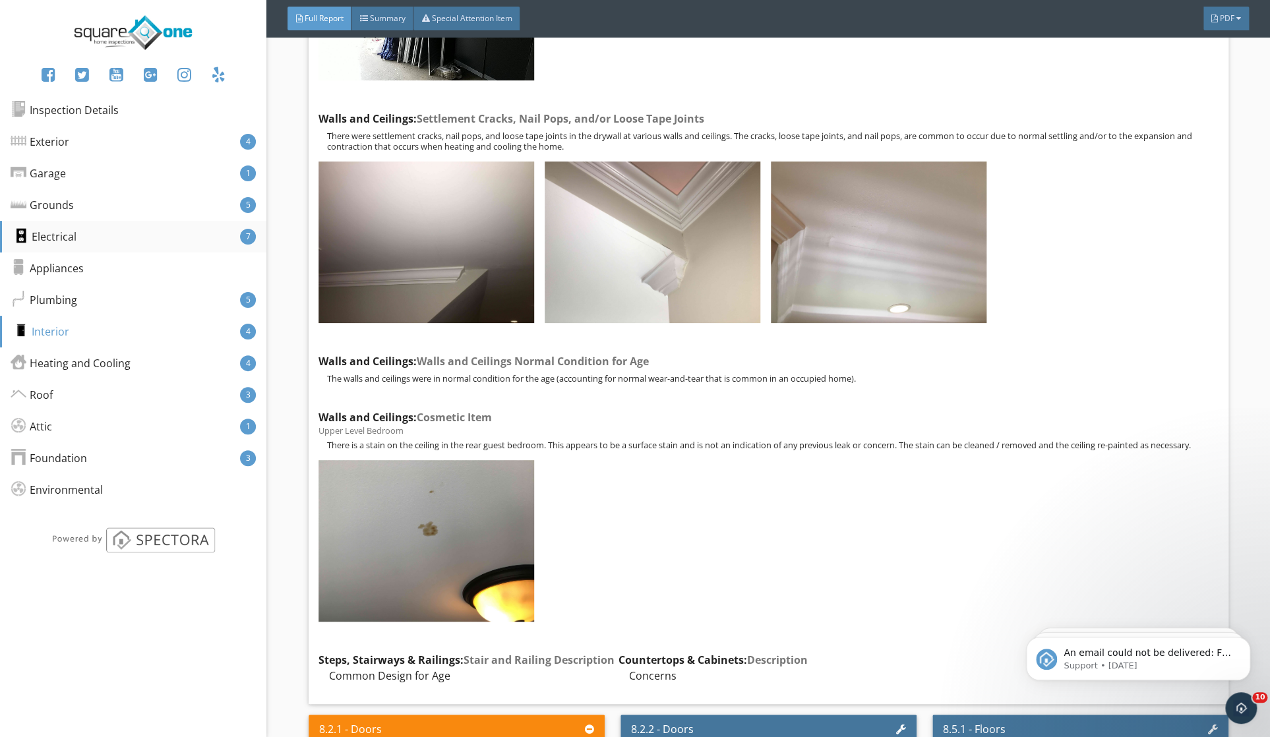
click at [82, 245] on div "Electrical 7" at bounding box center [133, 237] width 266 height 32
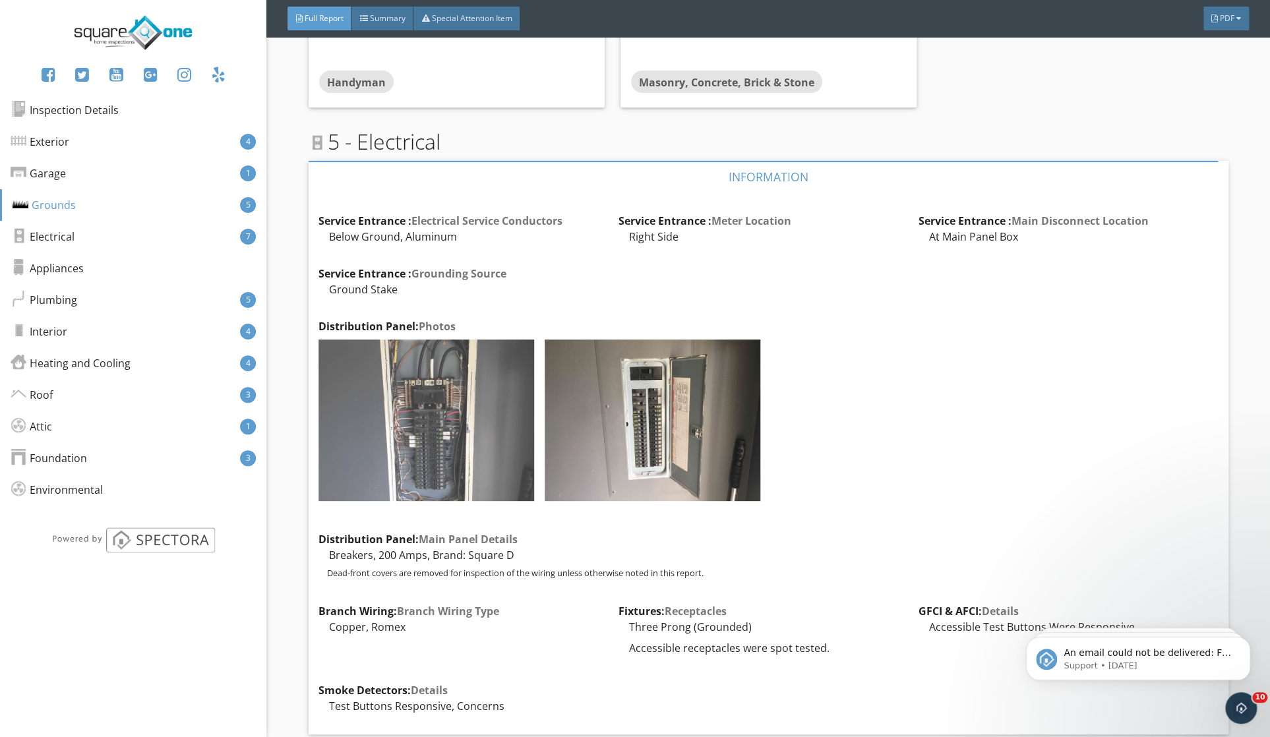
scroll to position [4289, 0]
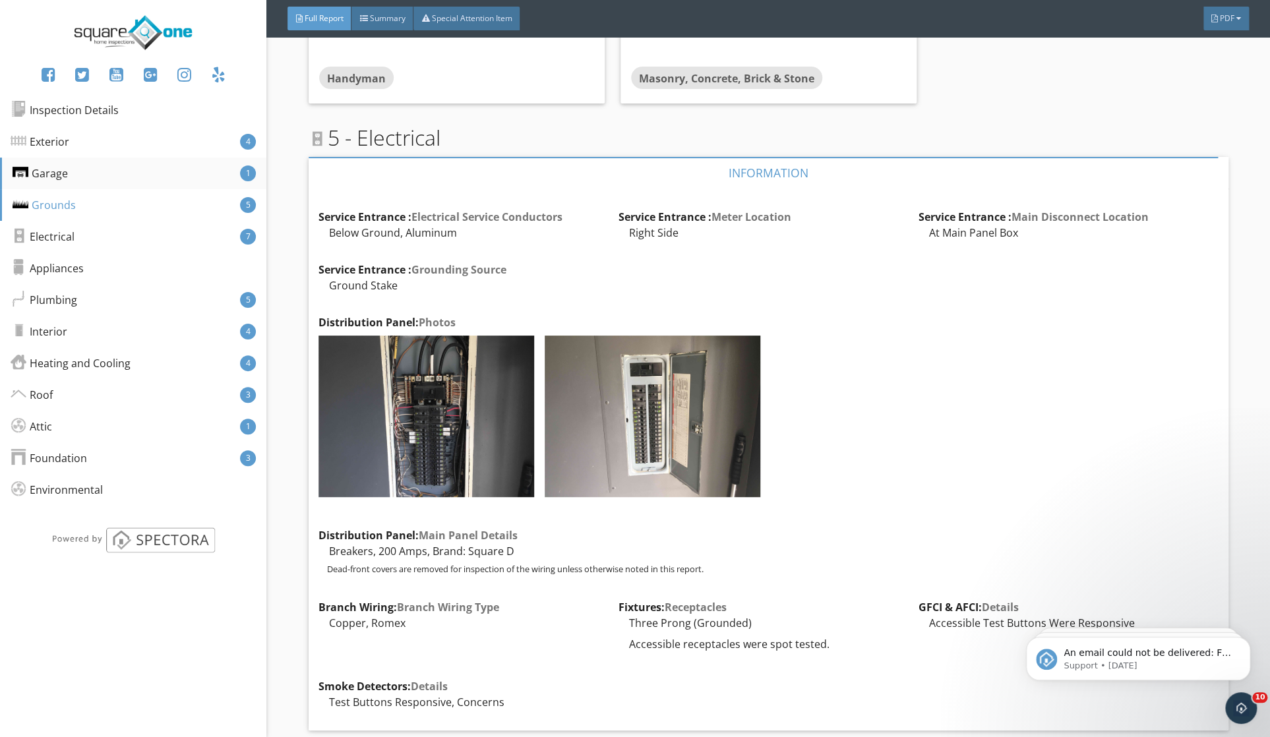
click at [72, 181] on div "Garage 1" at bounding box center [133, 174] width 266 height 32
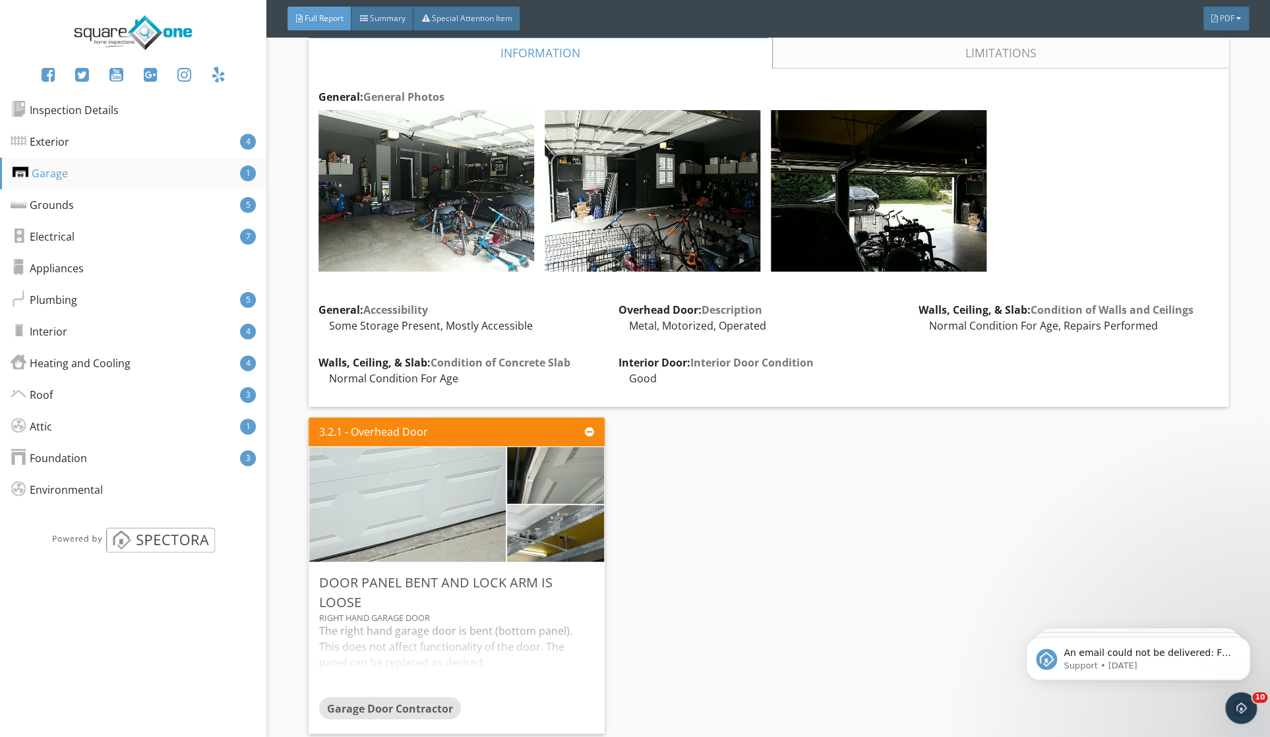
scroll to position [2397, 0]
click at [88, 146] on div "Exterior 4" at bounding box center [133, 142] width 266 height 32
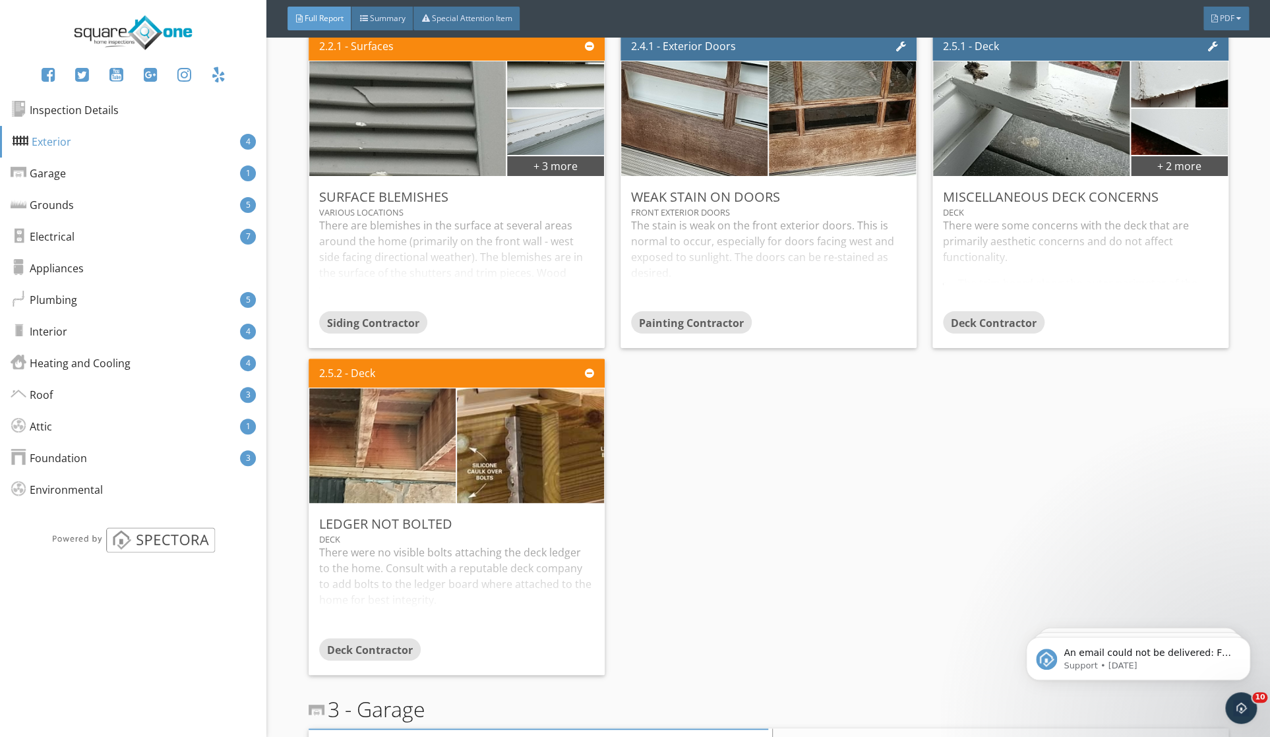
scroll to position [1712, 0]
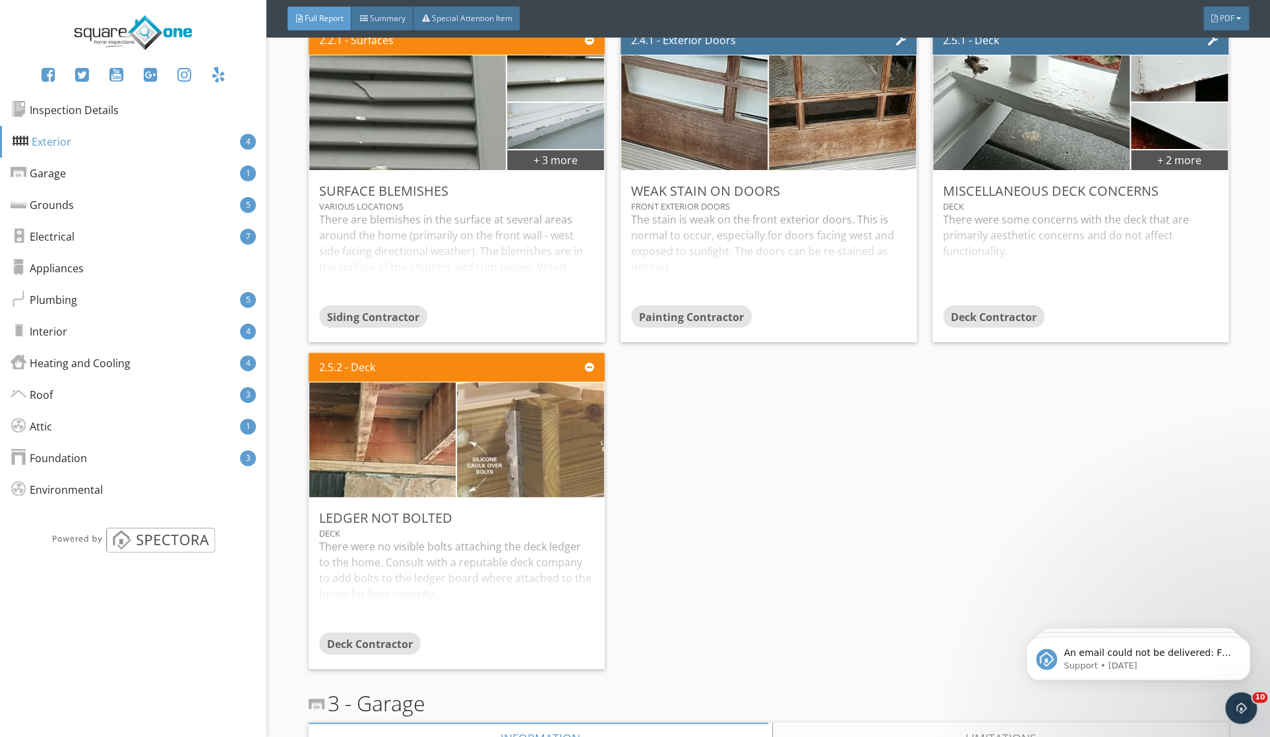
click at [494, 458] on img at bounding box center [530, 439] width 346 height 257
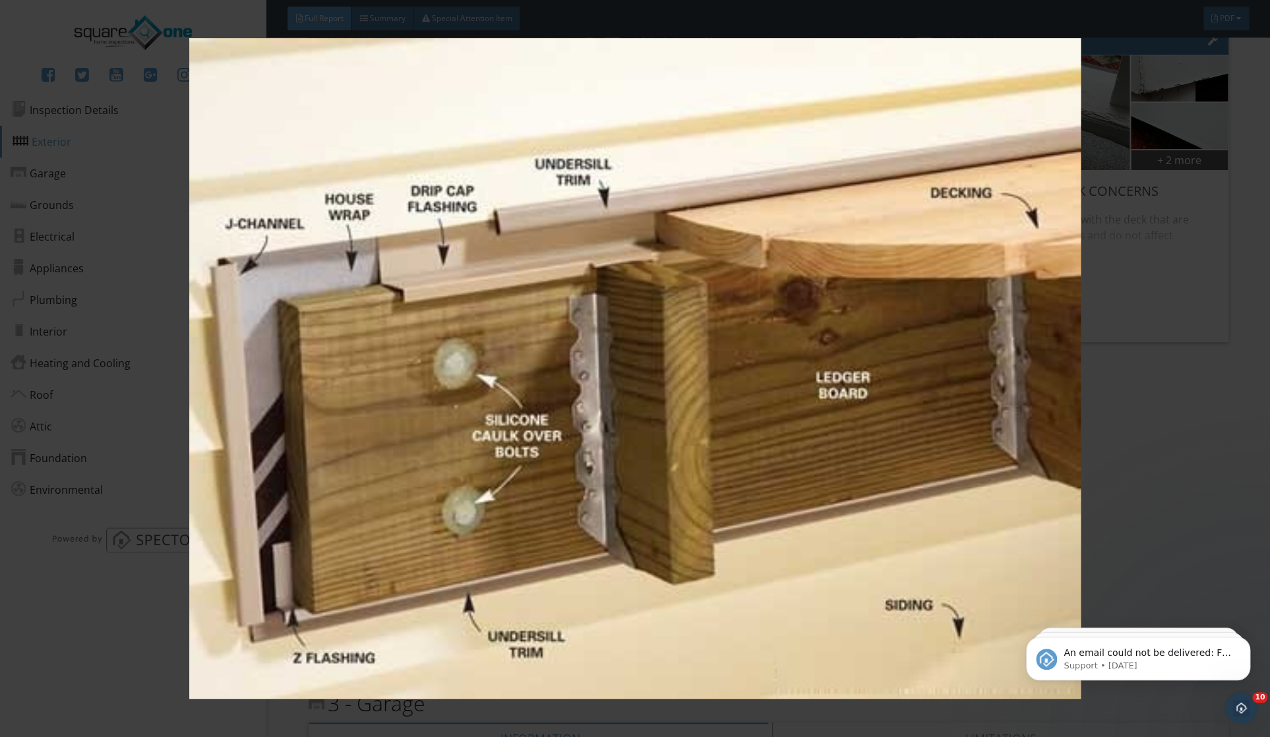
click at [1138, 291] on img at bounding box center [635, 368] width 1166 height 660
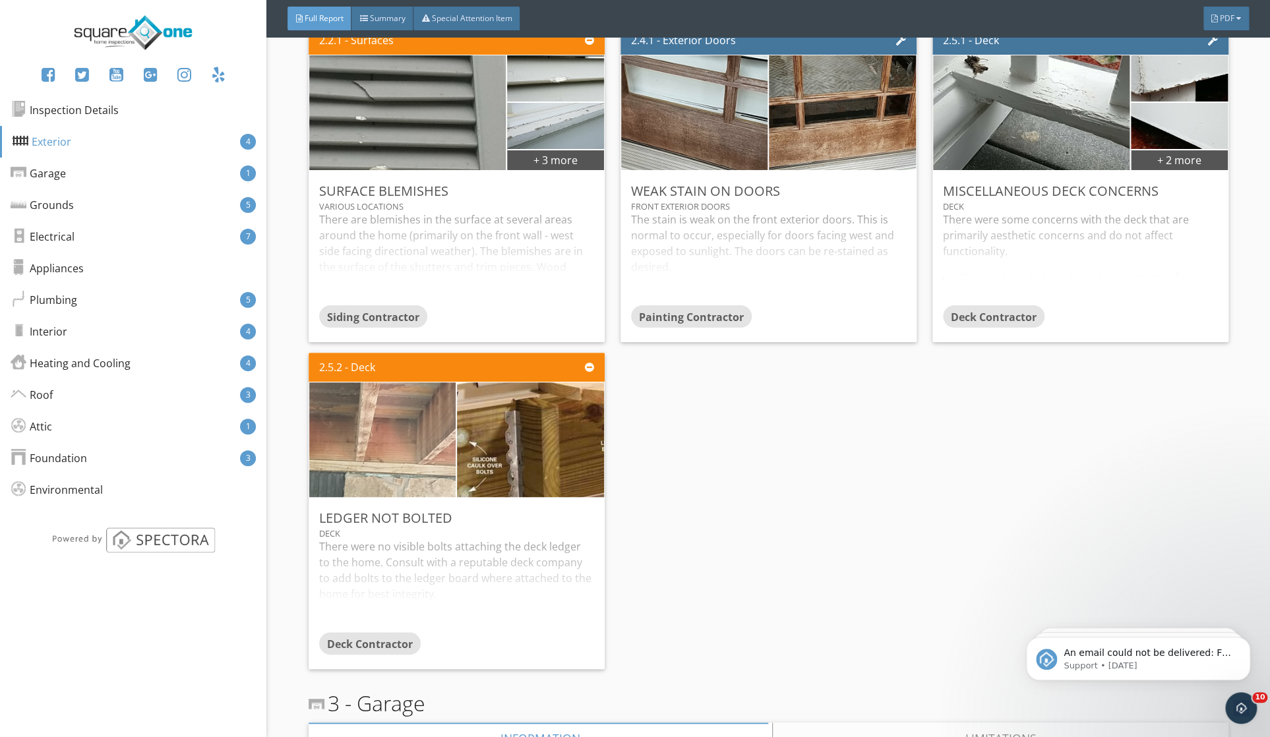
click at [378, 460] on img at bounding box center [382, 439] width 367 height 275
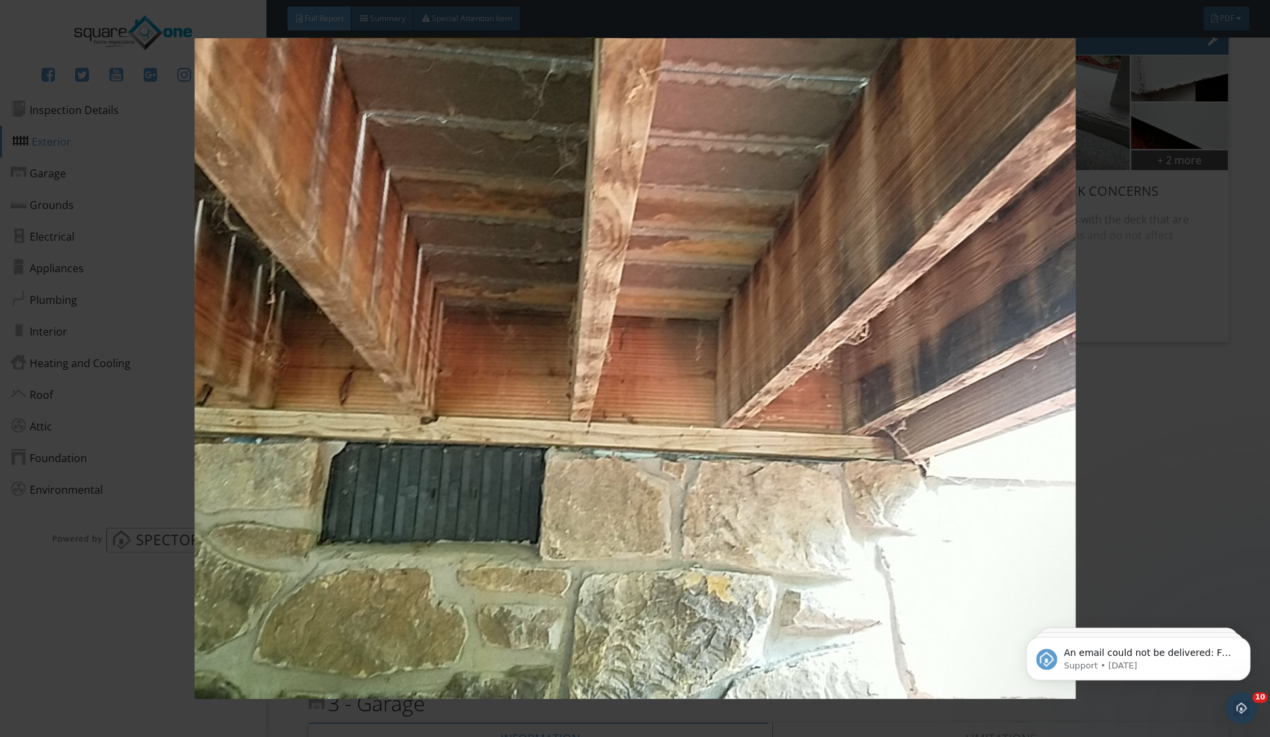
click at [1141, 365] on img at bounding box center [635, 368] width 1166 height 660
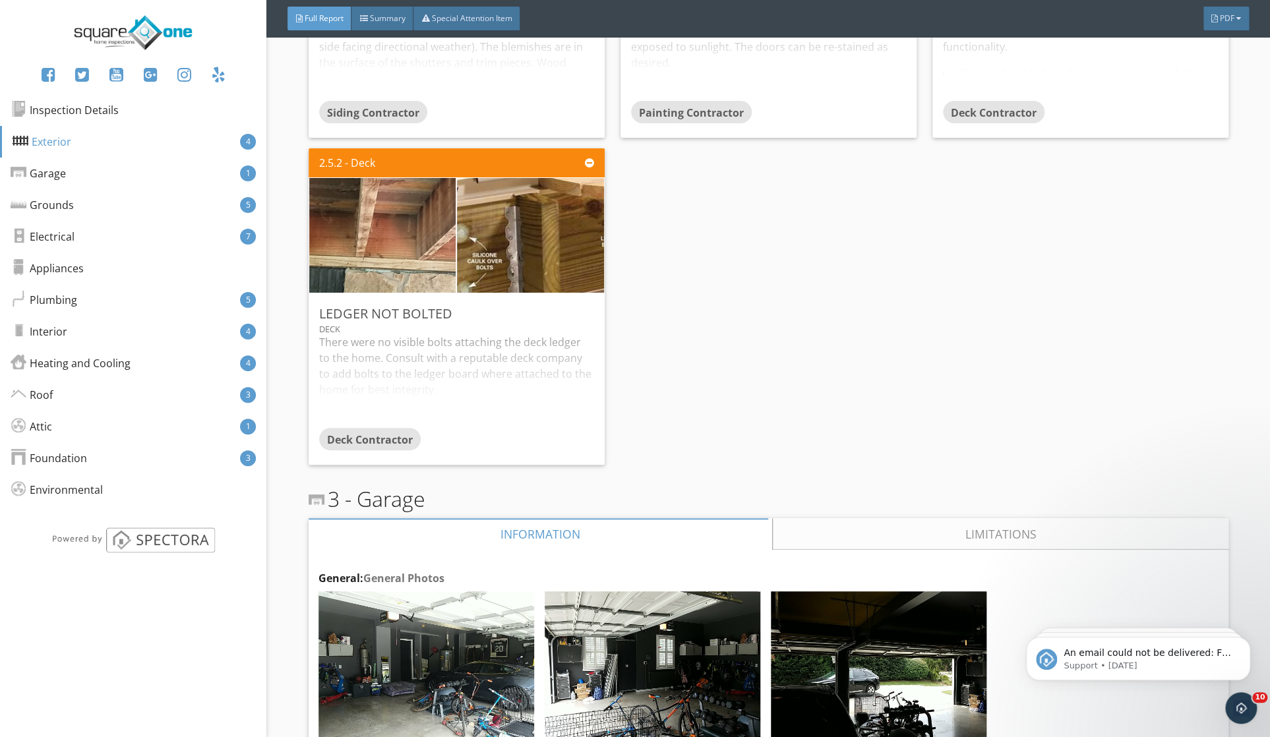
scroll to position [1920, 0]
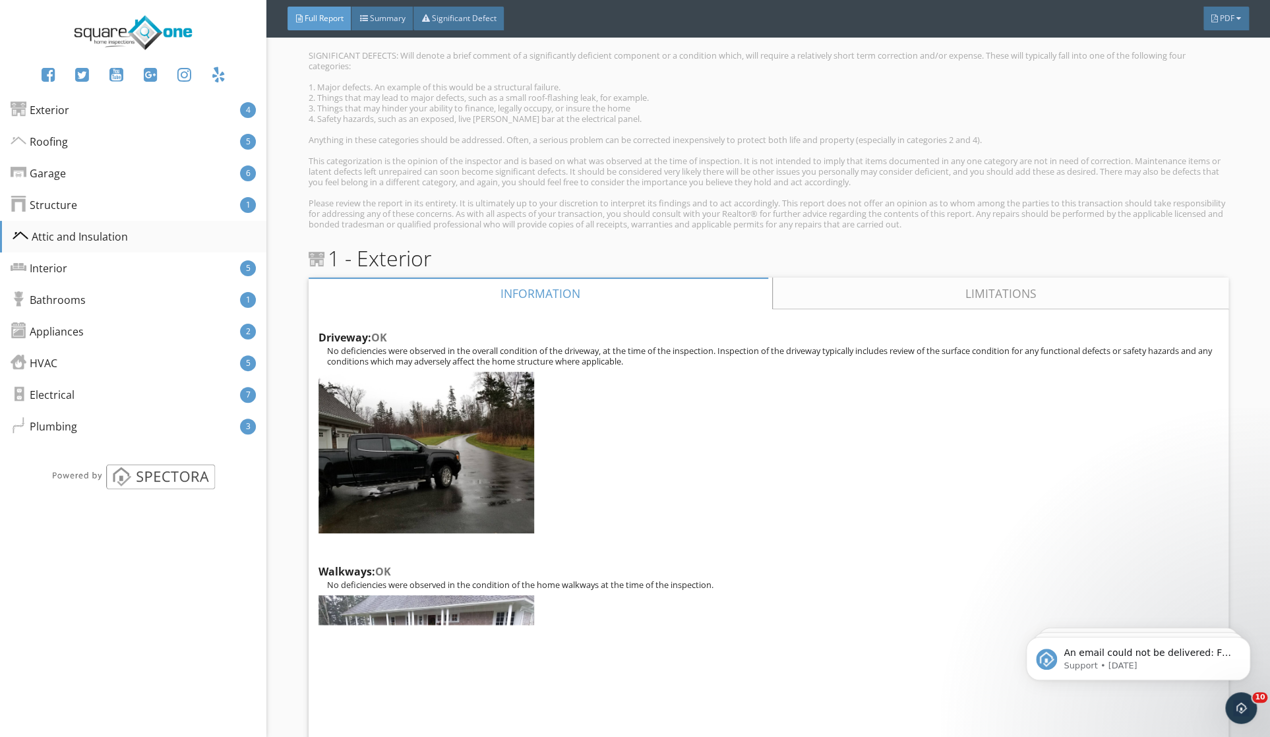
scroll to position [510, 0]
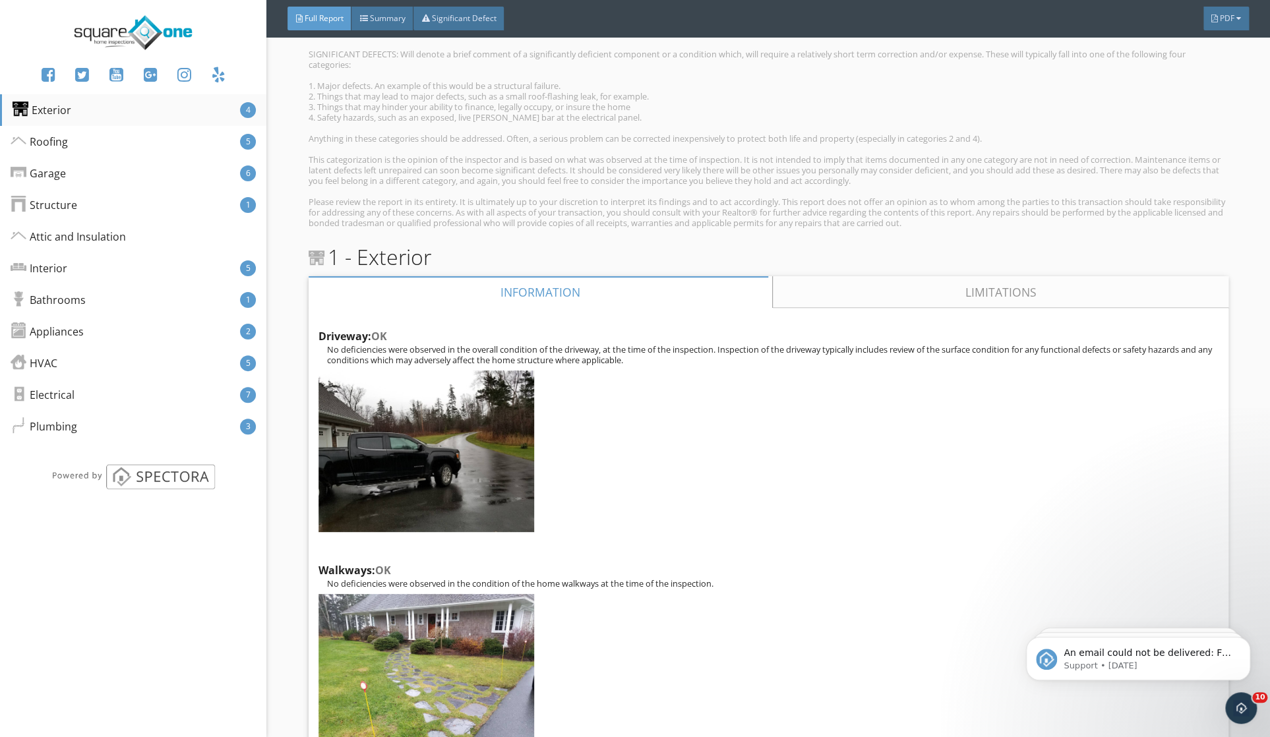
click at [75, 111] on div "Exterior 4" at bounding box center [133, 110] width 266 height 32
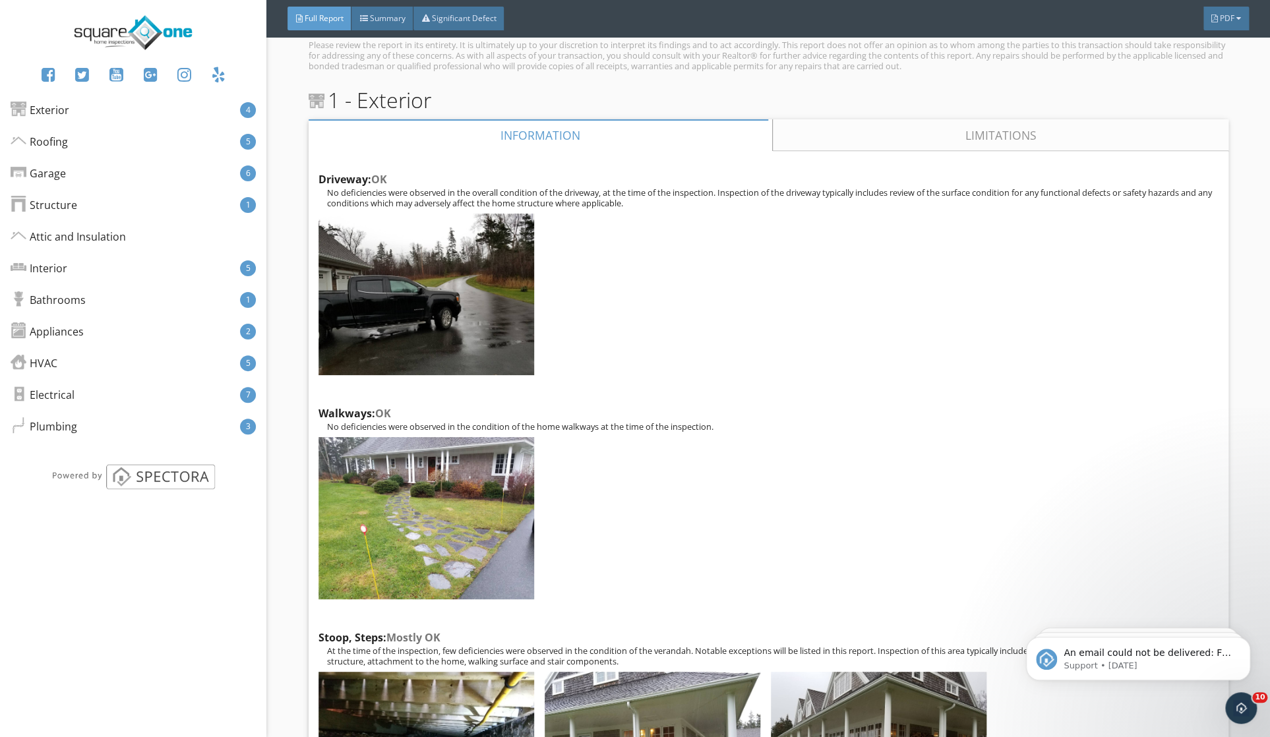
scroll to position [659, 0]
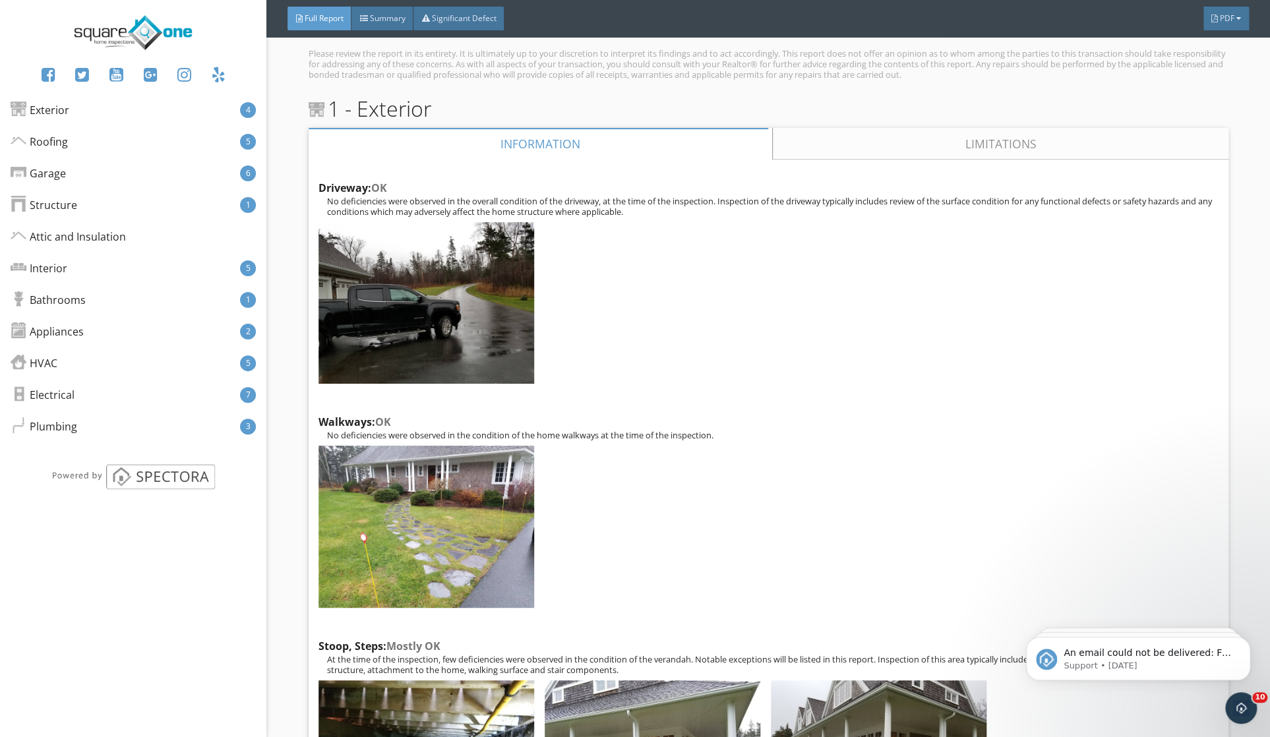
click at [924, 160] on link "Limitations" at bounding box center [1000, 144] width 455 height 32
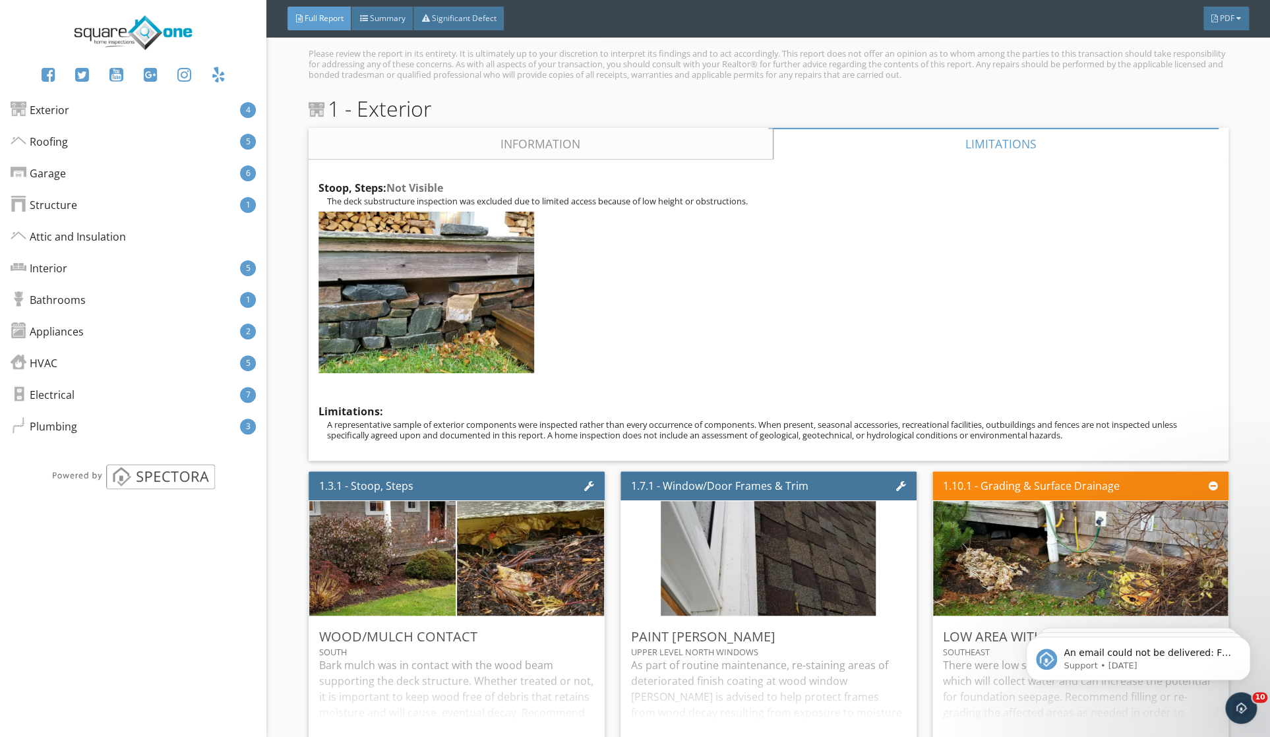
click at [619, 152] on link "Information" at bounding box center [541, 144] width 464 height 32
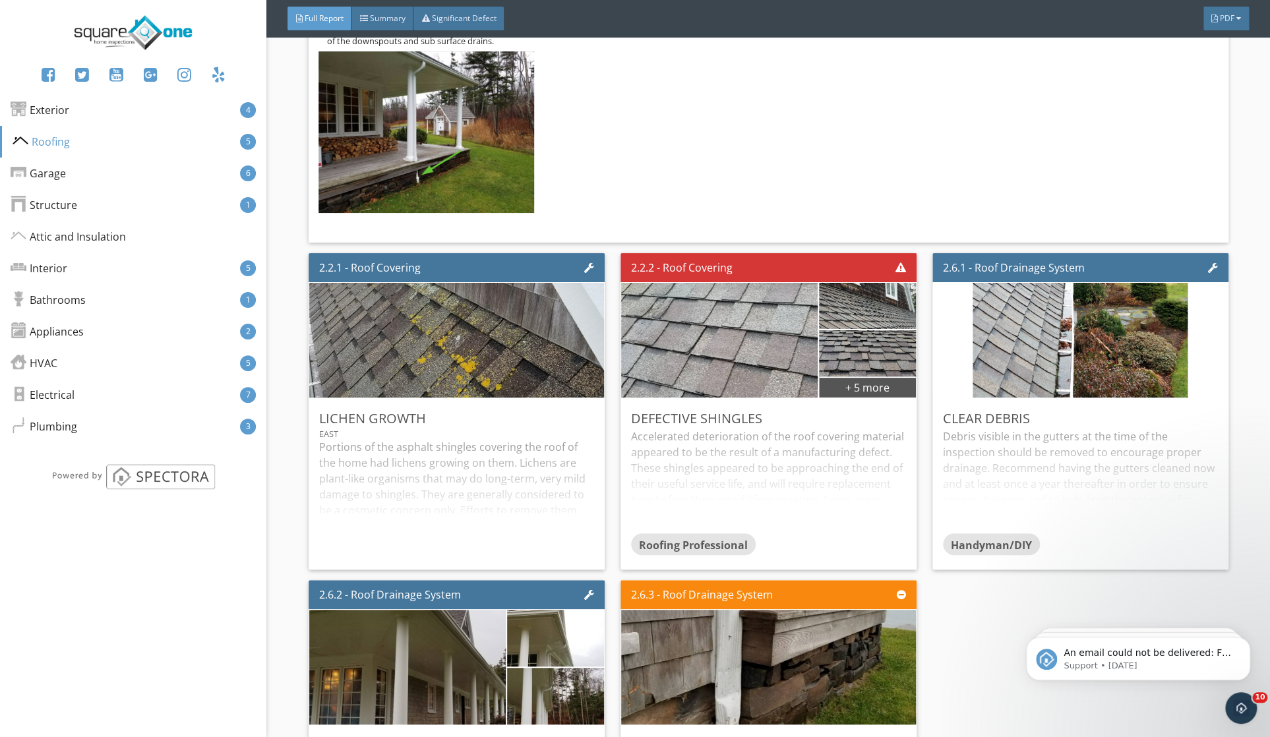
scroll to position [5121, 0]
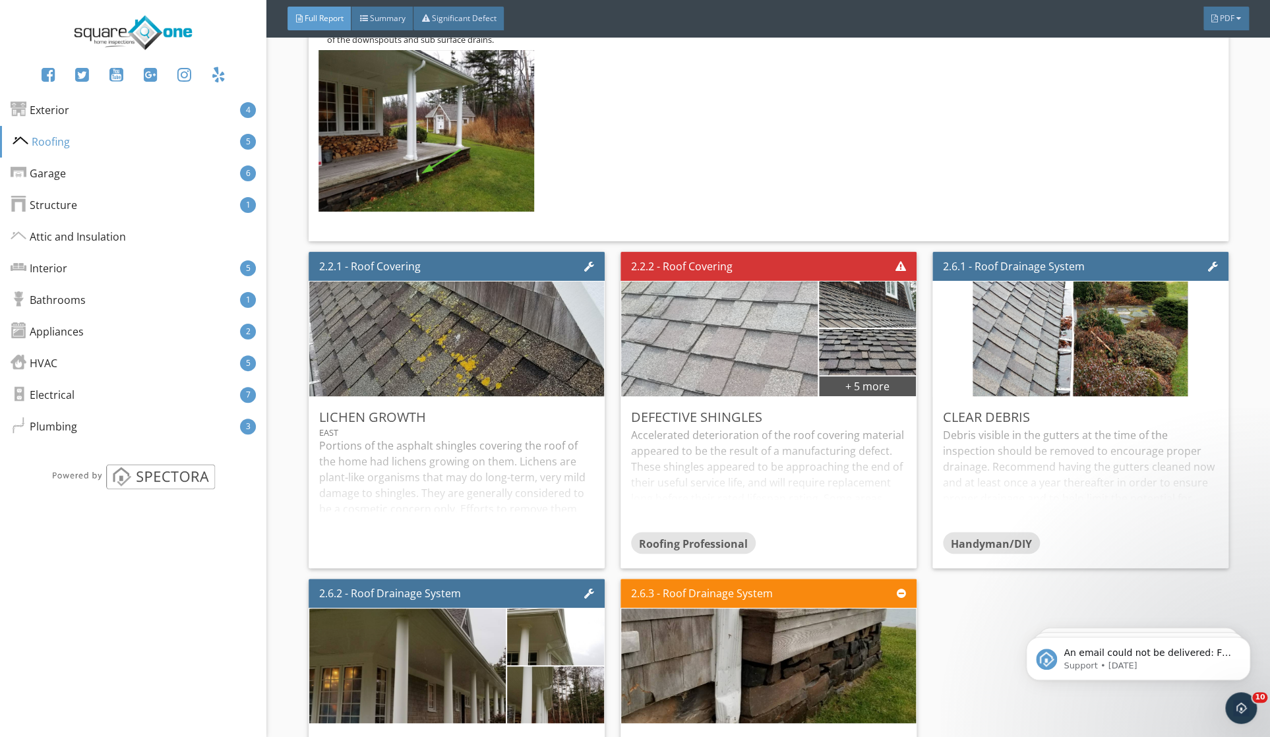
click at [723, 310] on img at bounding box center [719, 339] width 382 height 287
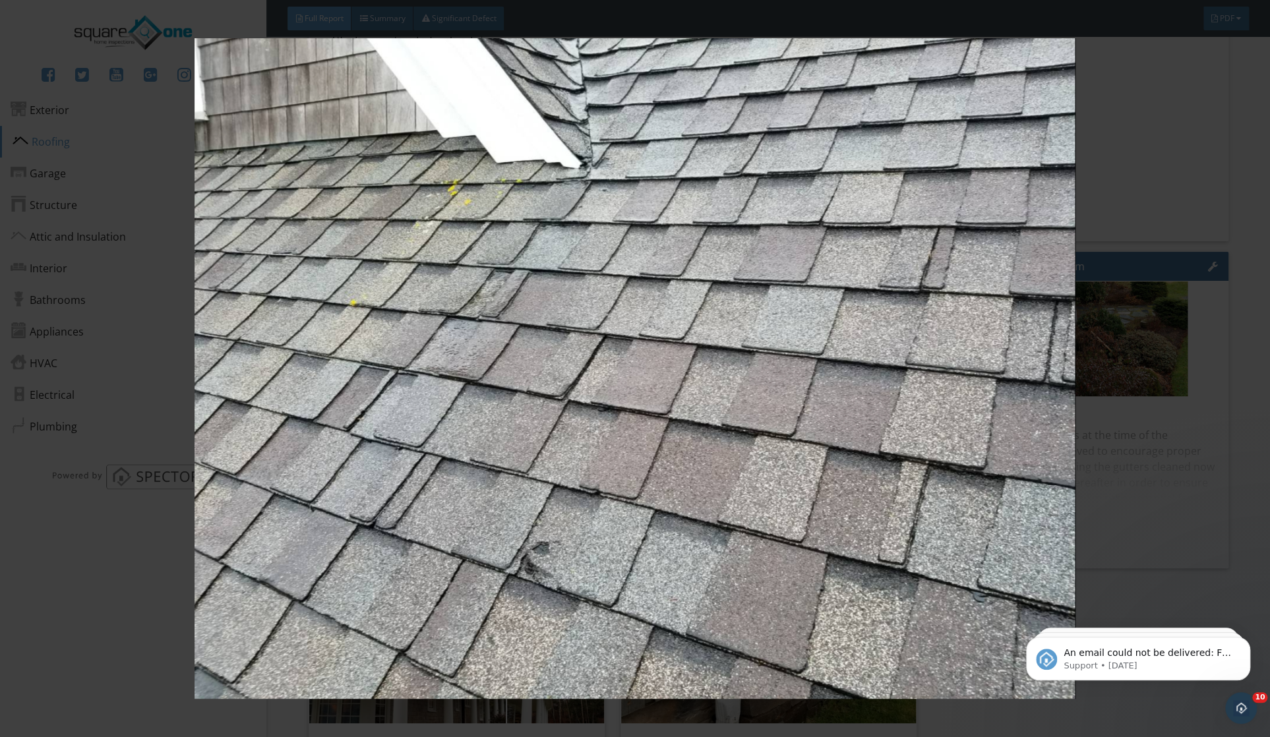
click at [1153, 299] on img at bounding box center [635, 368] width 1166 height 660
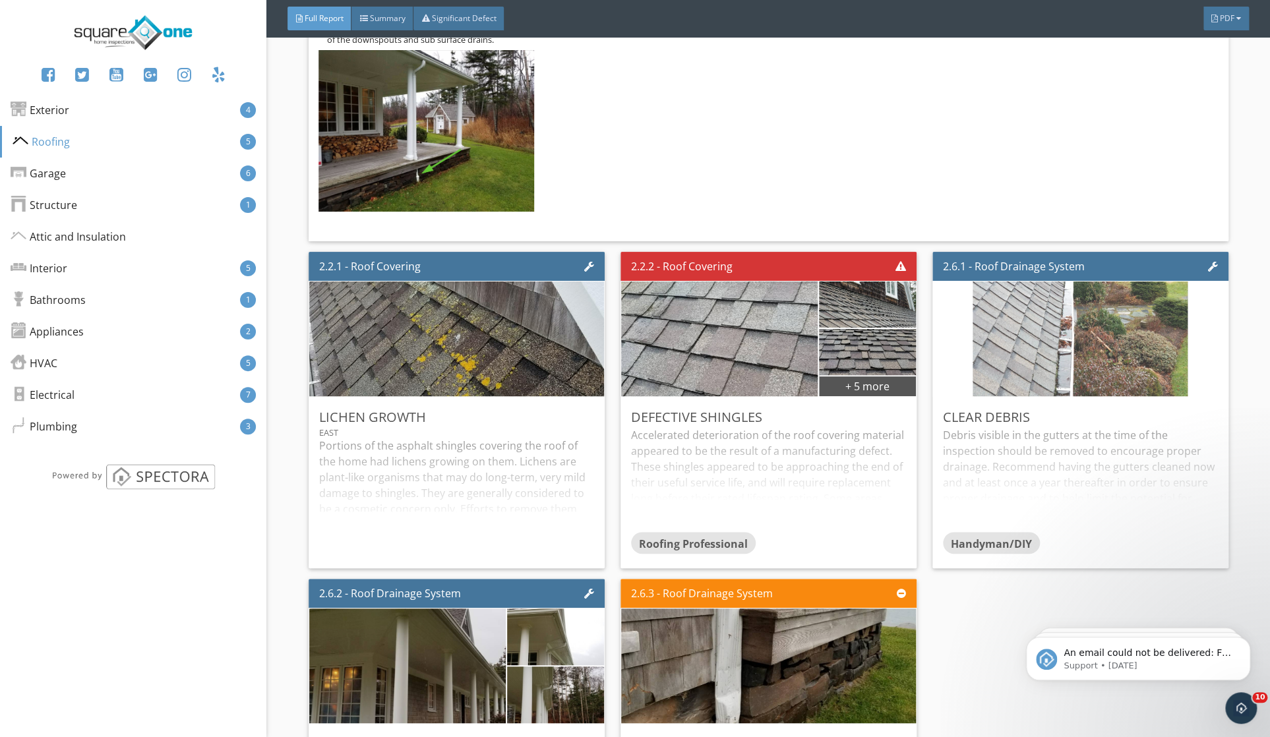
click at [1017, 337] on img at bounding box center [1080, 339] width 215 height 287
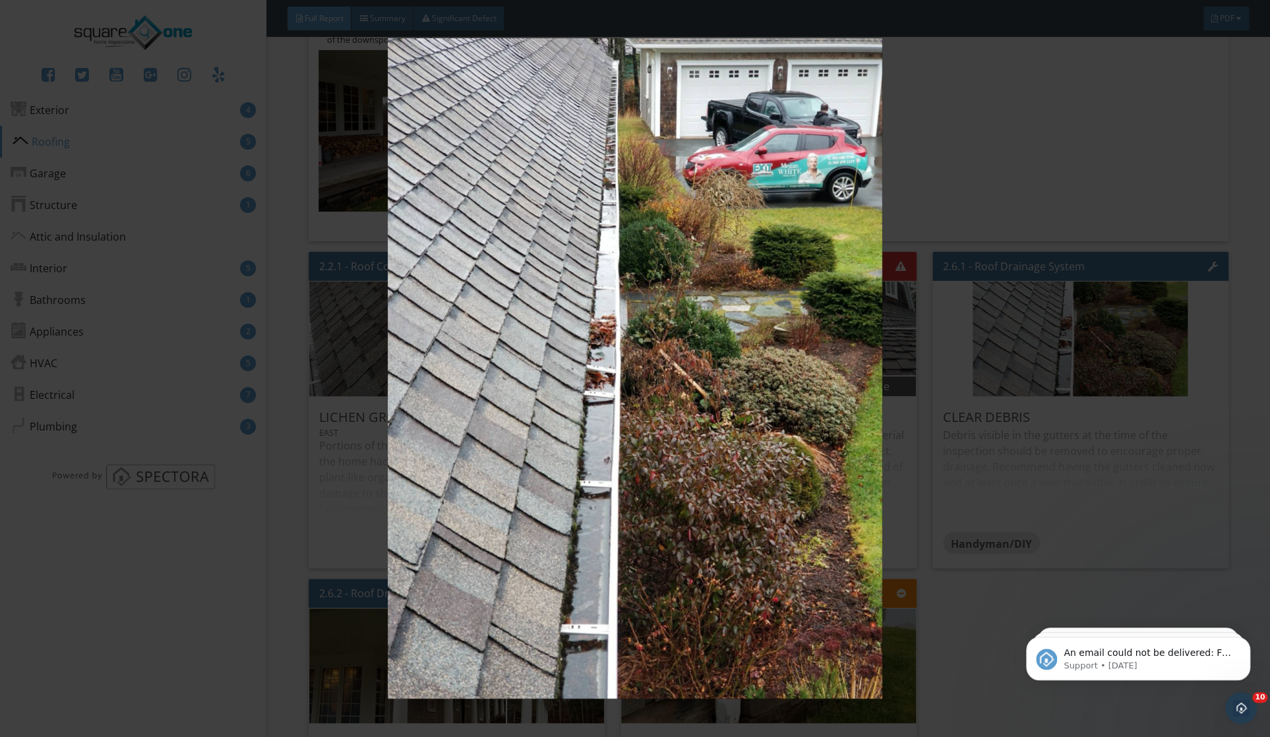
click at [1109, 346] on img at bounding box center [635, 368] width 1166 height 660
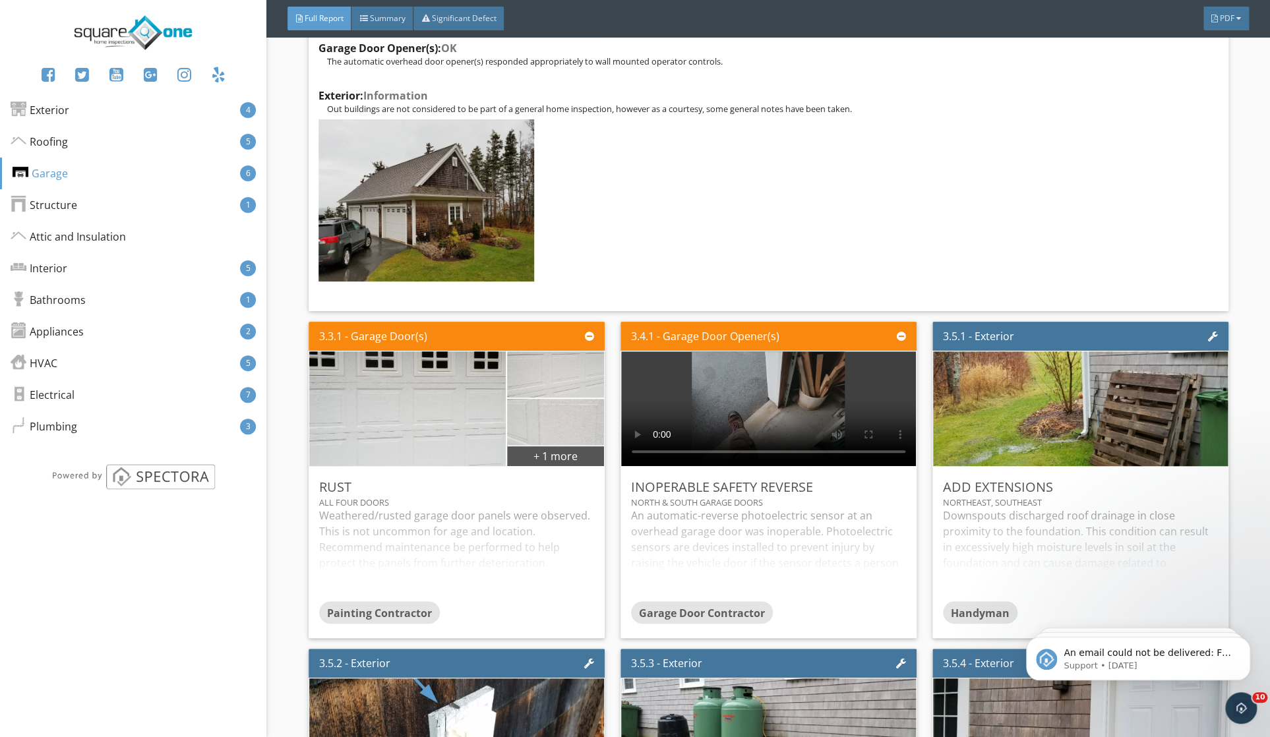
scroll to position [6177, 0]
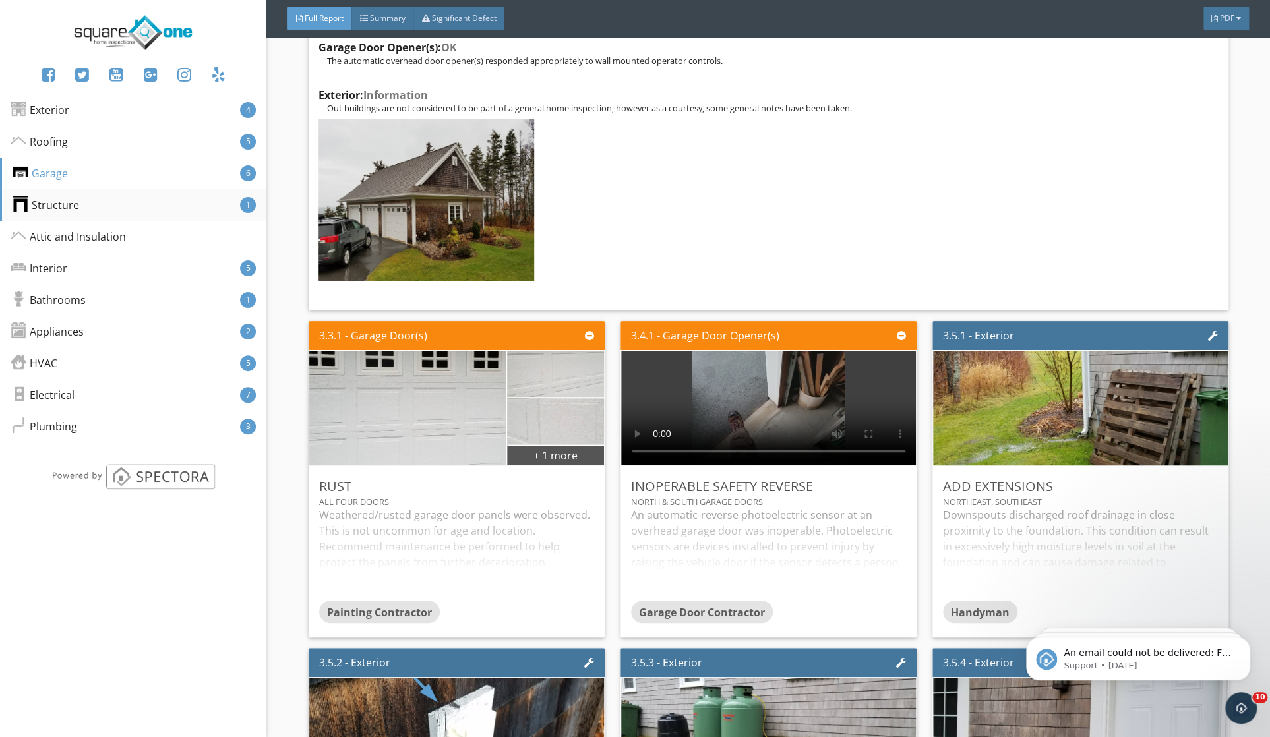
click at [133, 199] on div "Structure 1" at bounding box center [133, 205] width 266 height 32
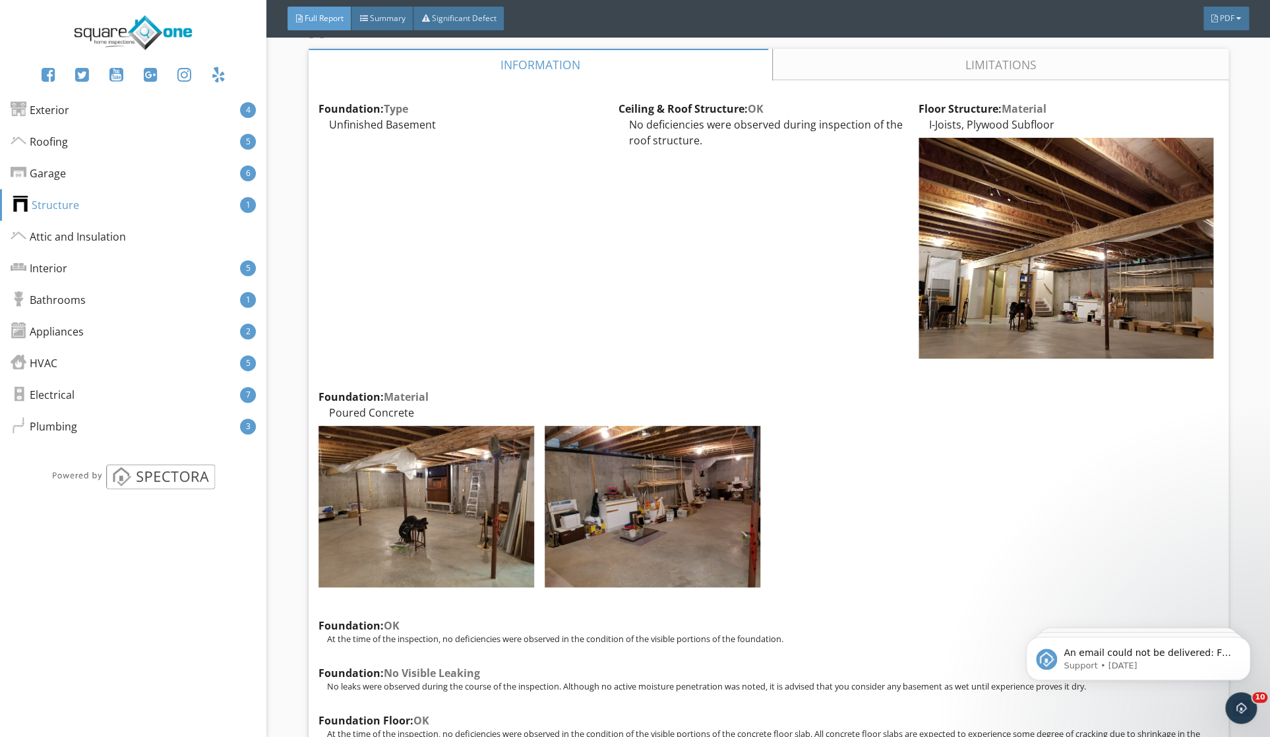
scroll to position [7149, 0]
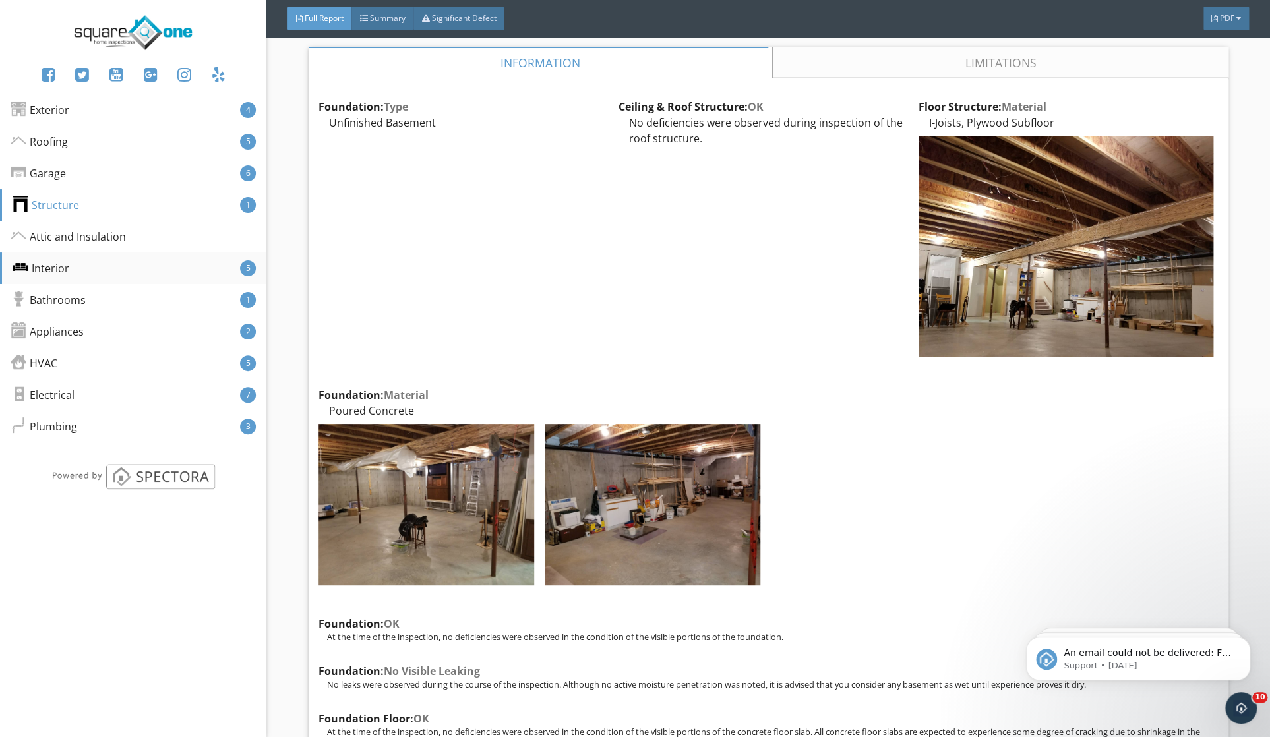
click at [97, 278] on div "Interior 5" at bounding box center [133, 269] width 266 height 32
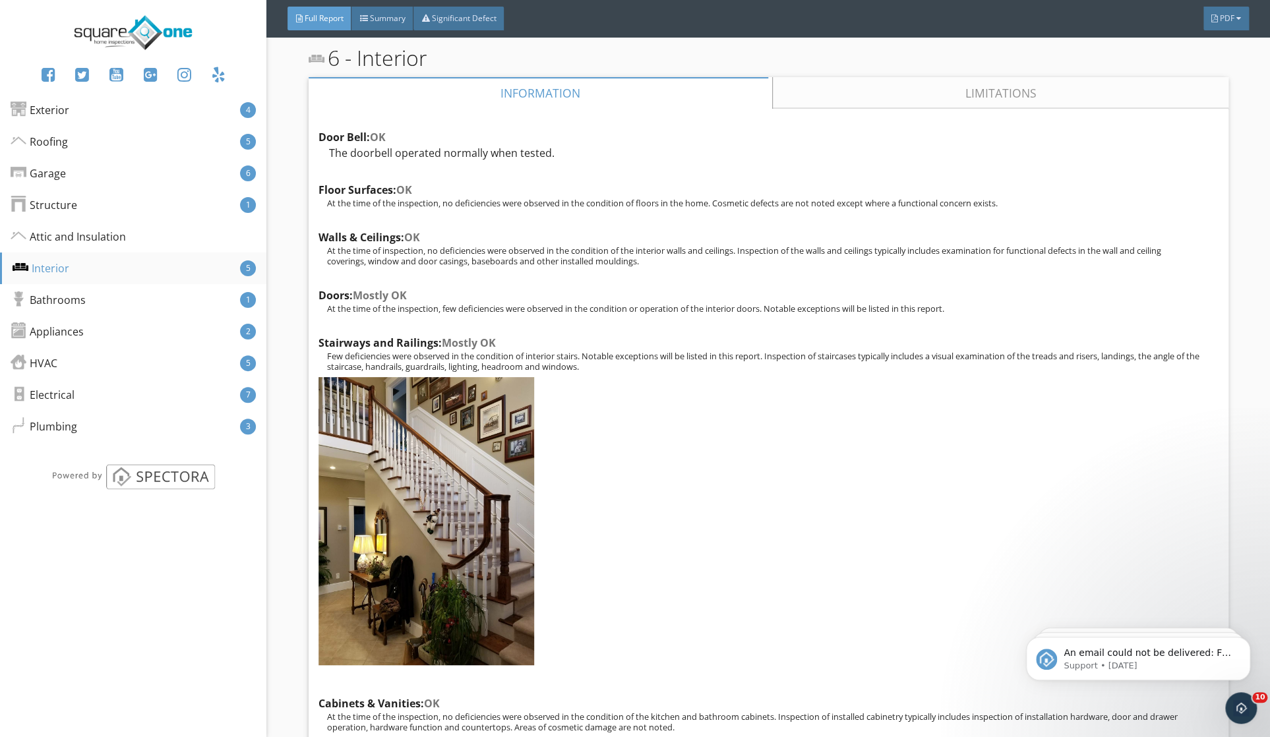
scroll to position [9949, 0]
click at [154, 359] on div "HVAC 5" at bounding box center [133, 364] width 266 height 32
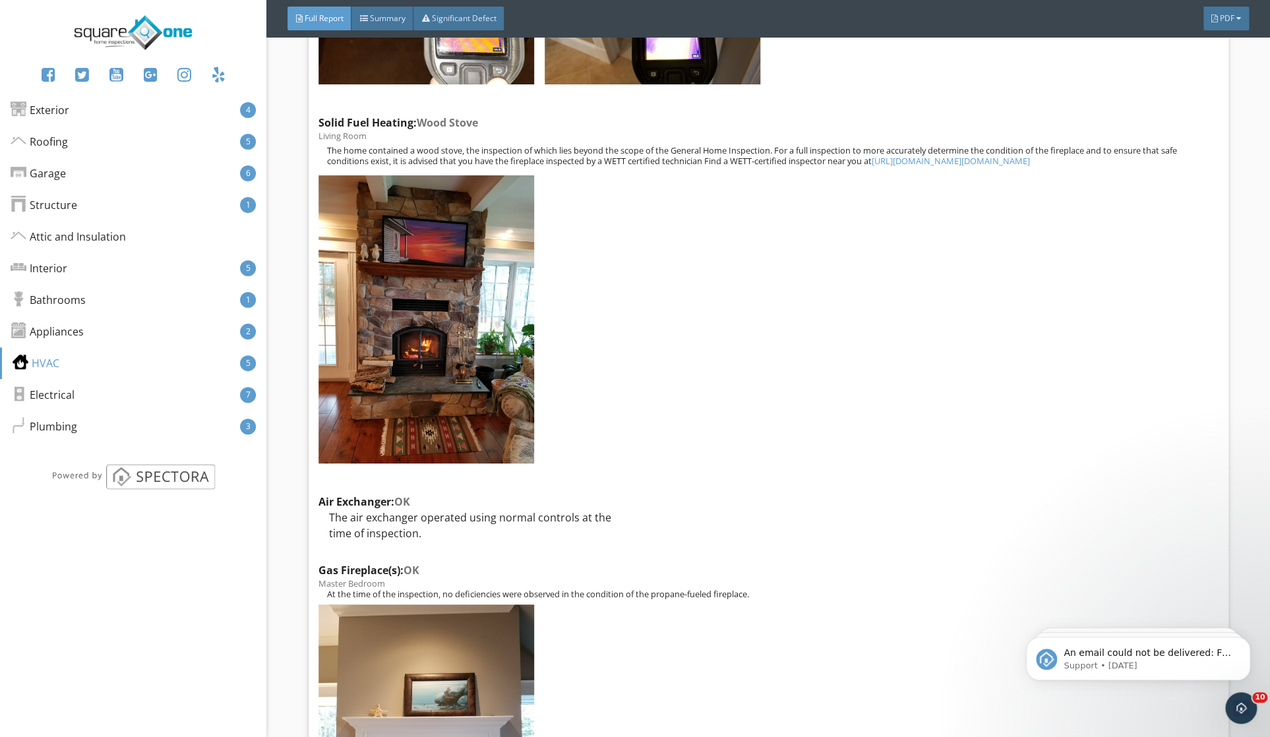
scroll to position [15512, 0]
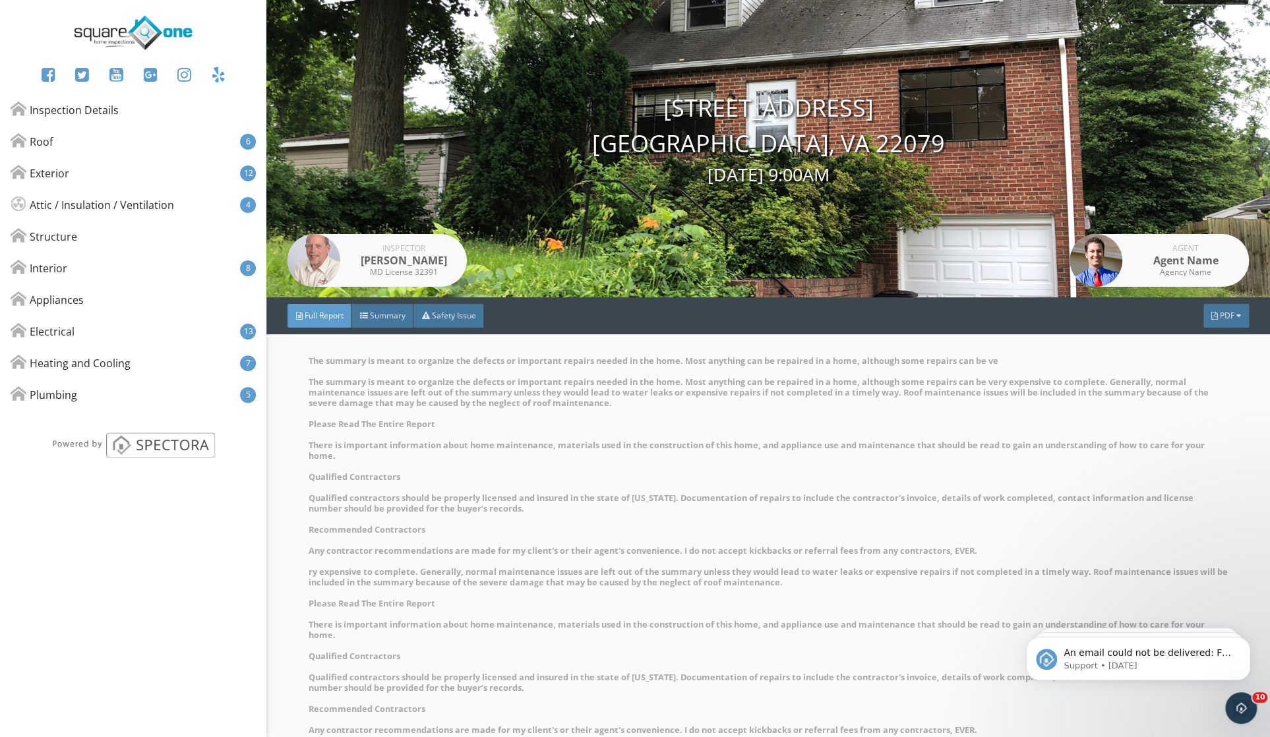
scroll to position [22, 0]
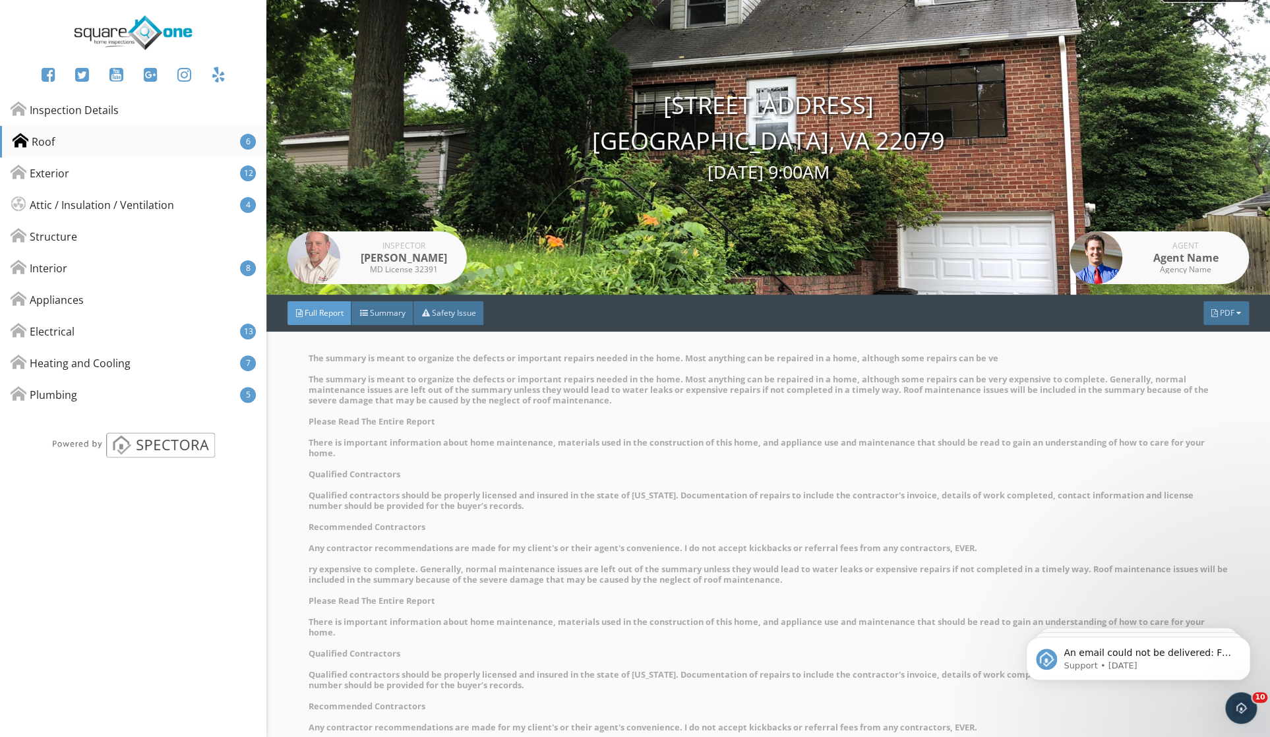
click at [132, 130] on div "Roof 6" at bounding box center [133, 142] width 266 height 32
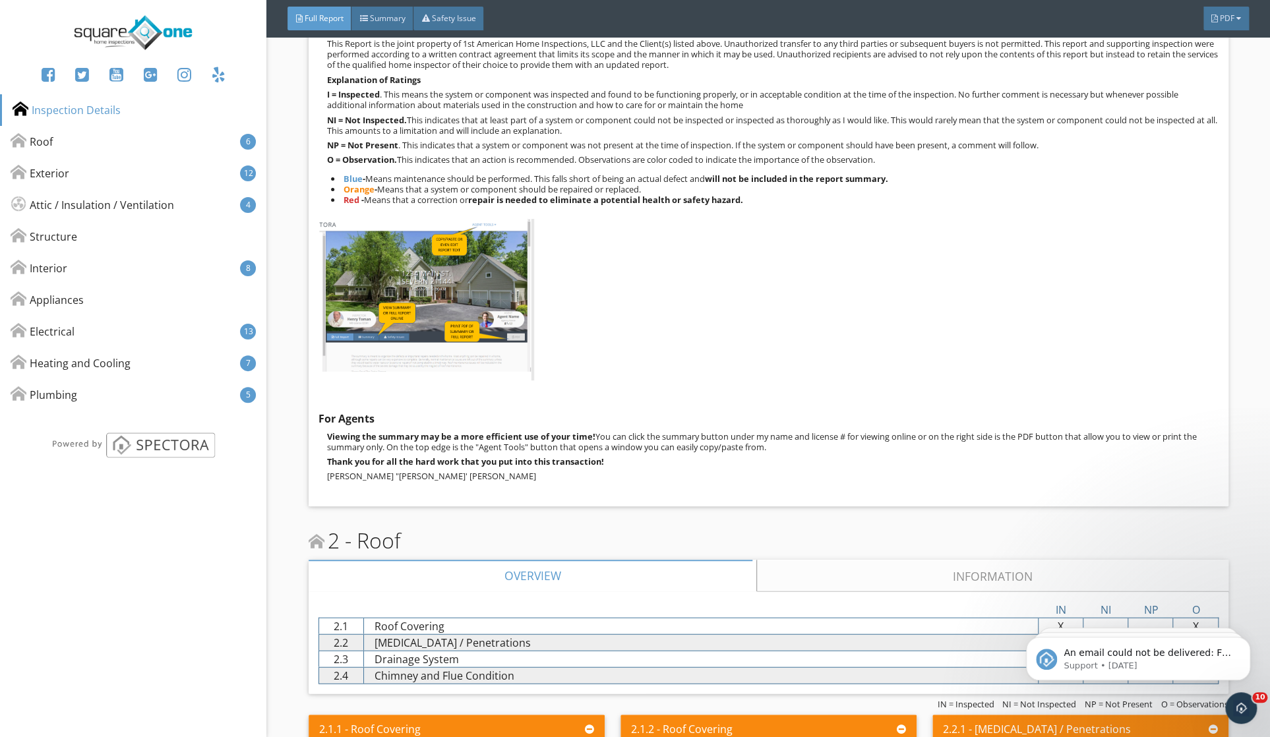
scroll to position [1337, 0]
